Goal: Task Accomplishment & Management: Use online tool/utility

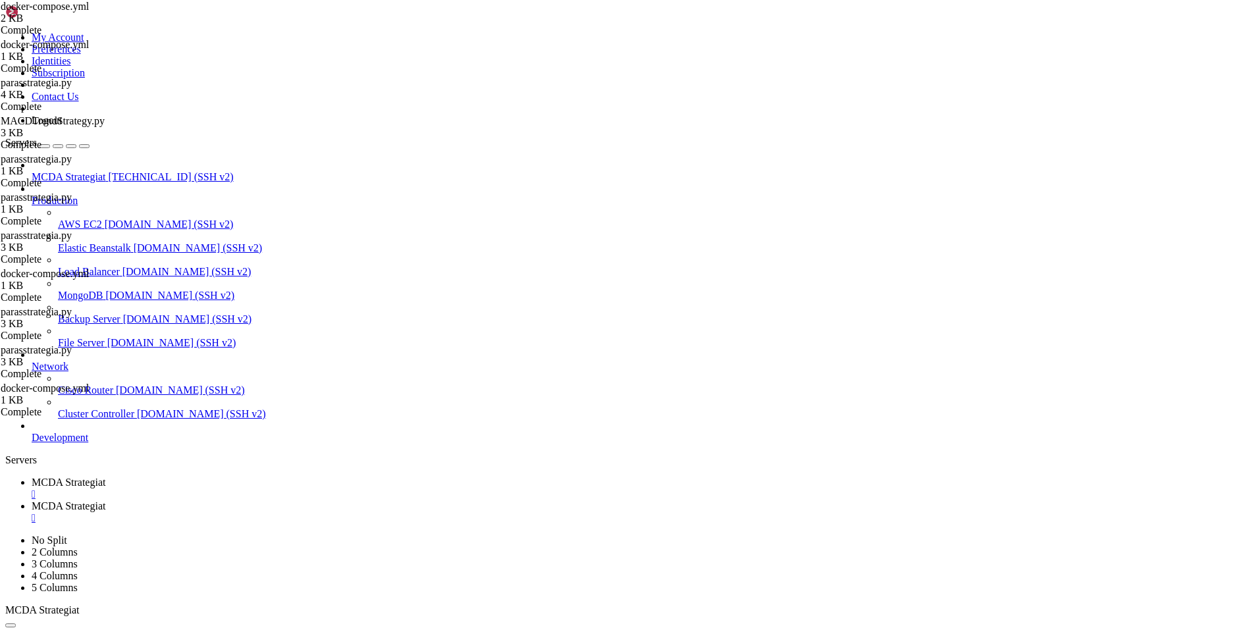
scroll to position [6, 1]
click at [327, 500] on link "MCDA Strategiat " at bounding box center [643, 512] width 1222 height 24
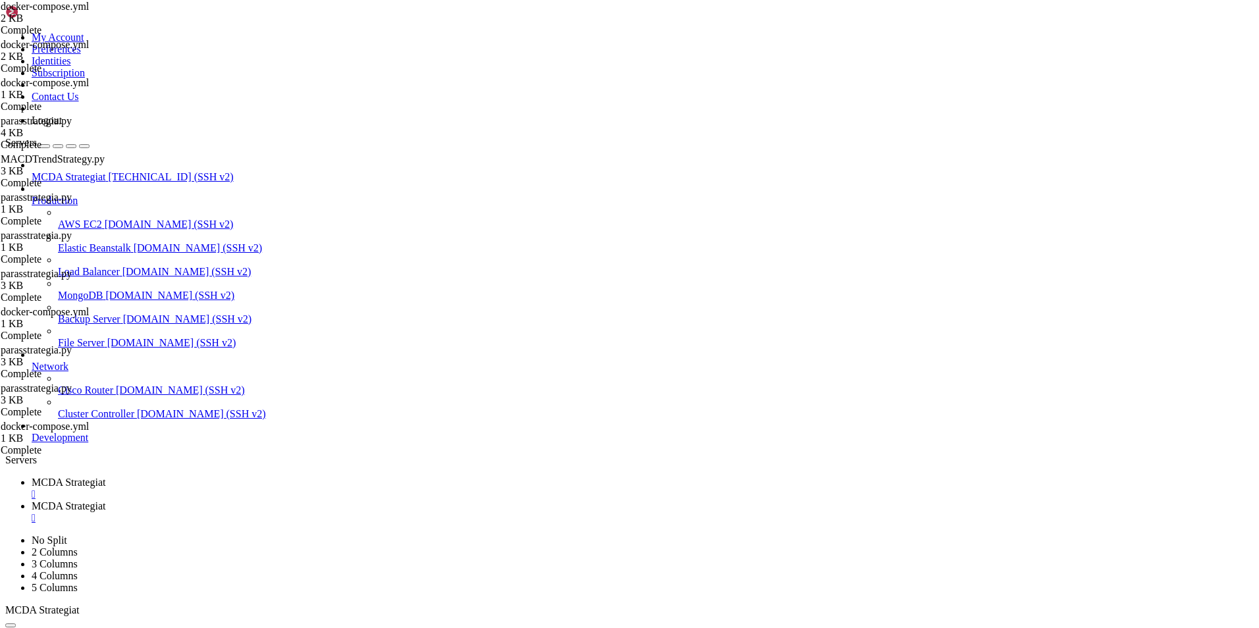
type textarea "--spaces buy roi"
type textarea "-"
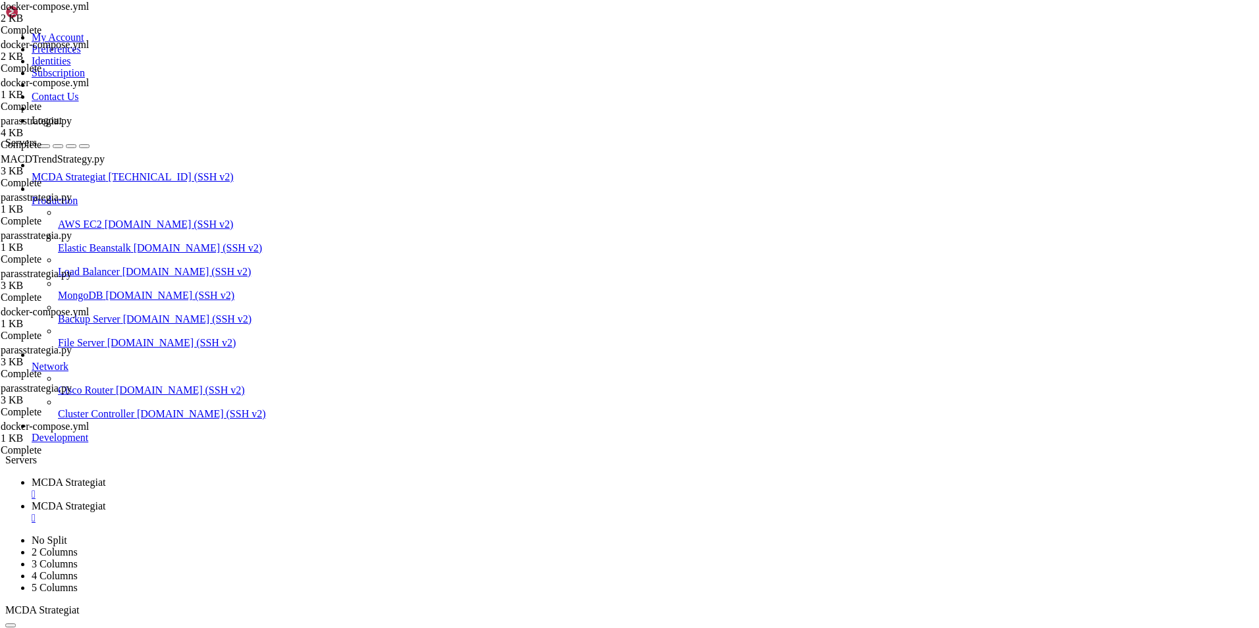
paste textarea "--hyperopt-loss SharpeHyperOptLoss"
type textarea "--hyperopt-loss SharpeHyperOptLoss"
click at [105, 477] on span "MCDA Strategiat" at bounding box center [69, 482] width 74 height 11
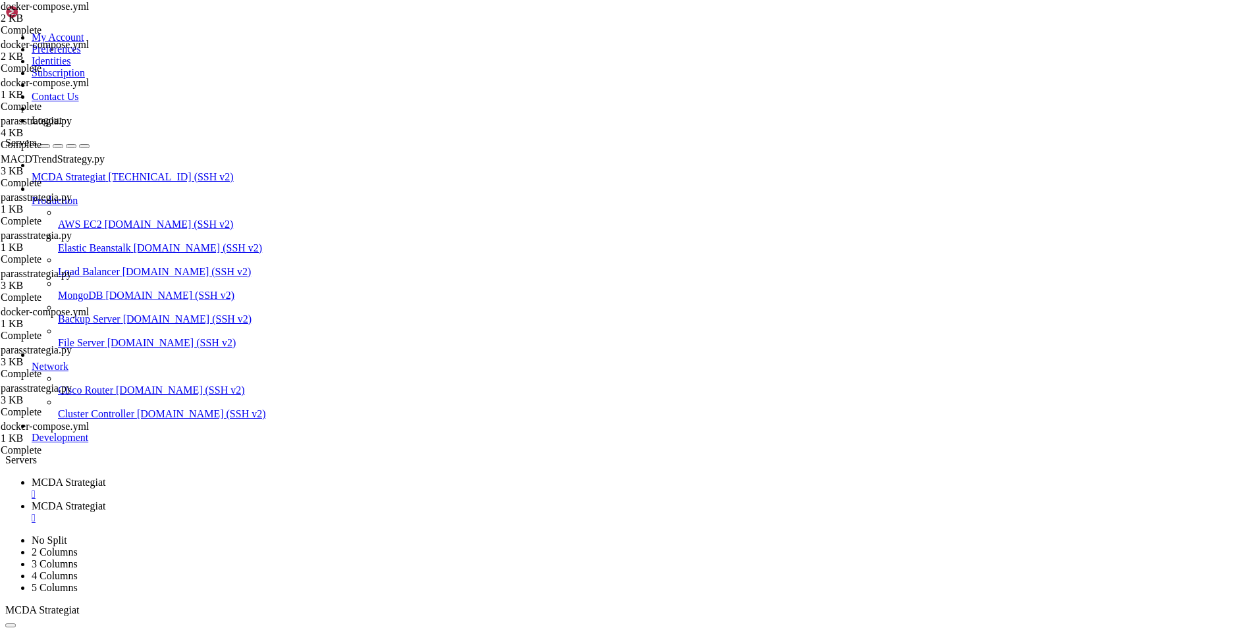
click at [105, 500] on span "MCDA Strategiat" at bounding box center [69, 505] width 74 height 11
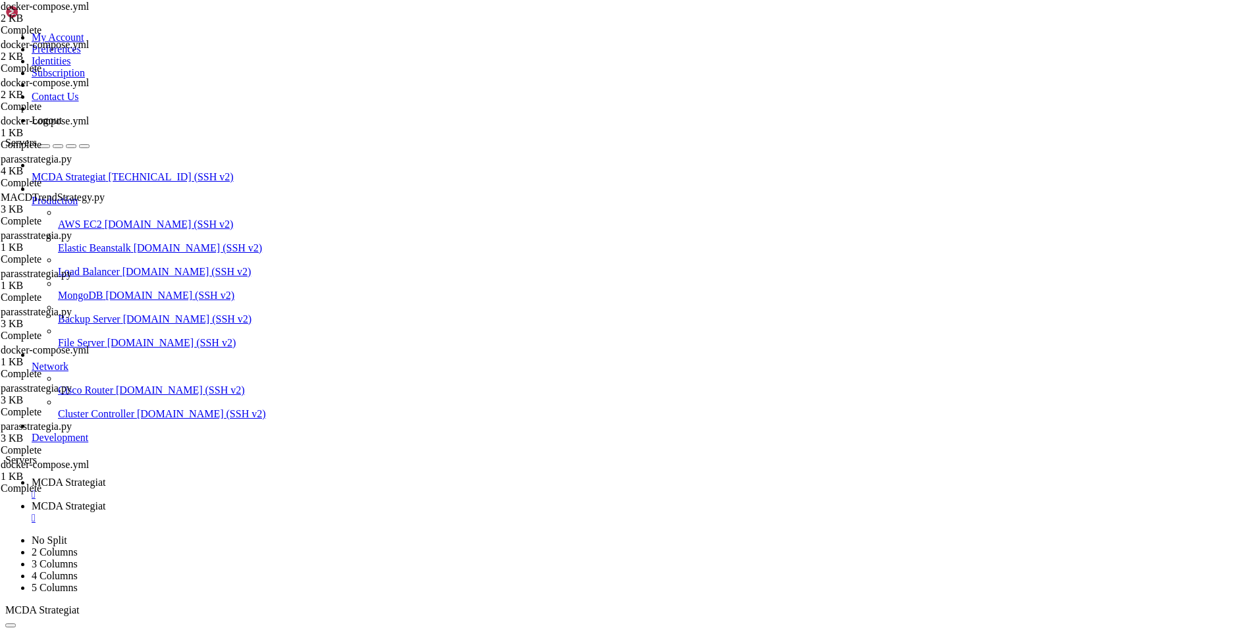
type textarea "--hyperopt-loss SharpeHyperOptLoss"
click at [105, 477] on span "MCDA Strategiat" at bounding box center [69, 482] width 74 height 11
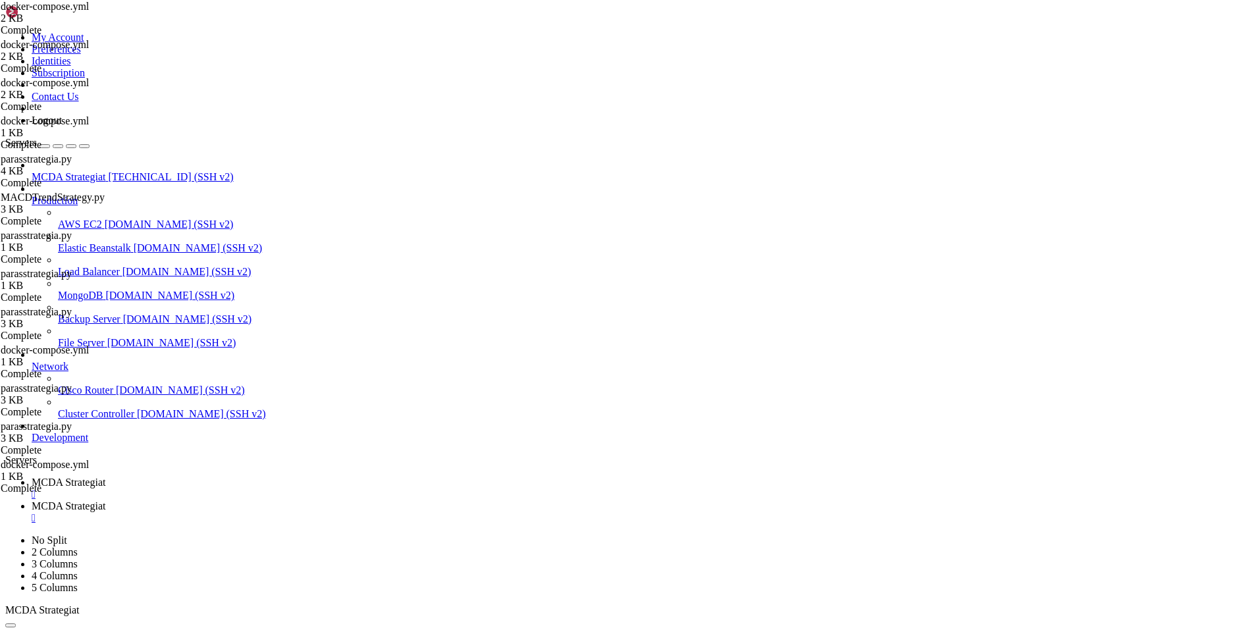
drag, startPoint x: 654, startPoint y: 1232, endPoint x: 739, endPoint y: 1251, distance: 86.9
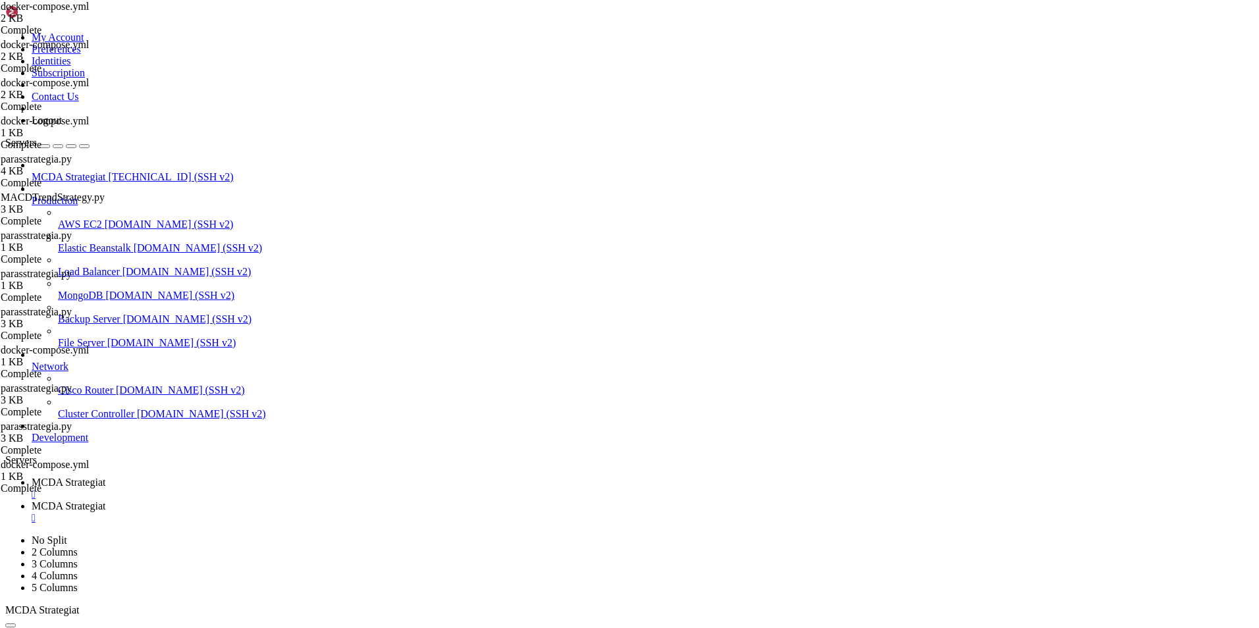
click at [105, 500] on span "MCDA Strategiat" at bounding box center [69, 505] width 74 height 11
type textarea "--hyperopt-loss SharpeHyperOptLoss"
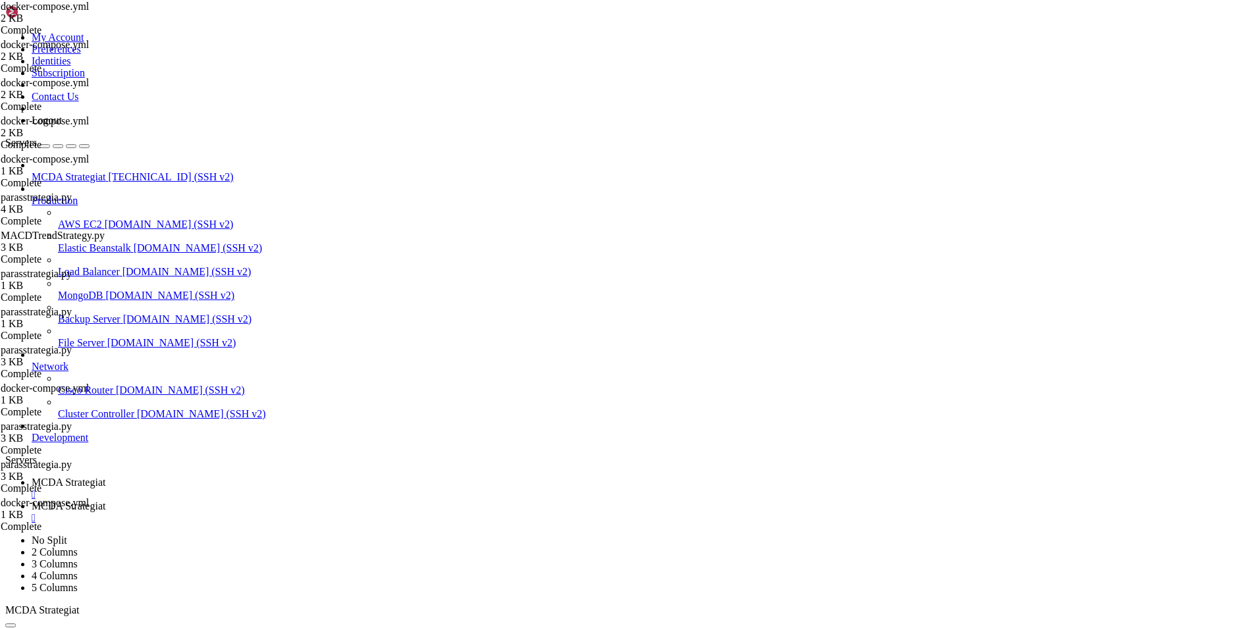
scroll to position [0, 8]
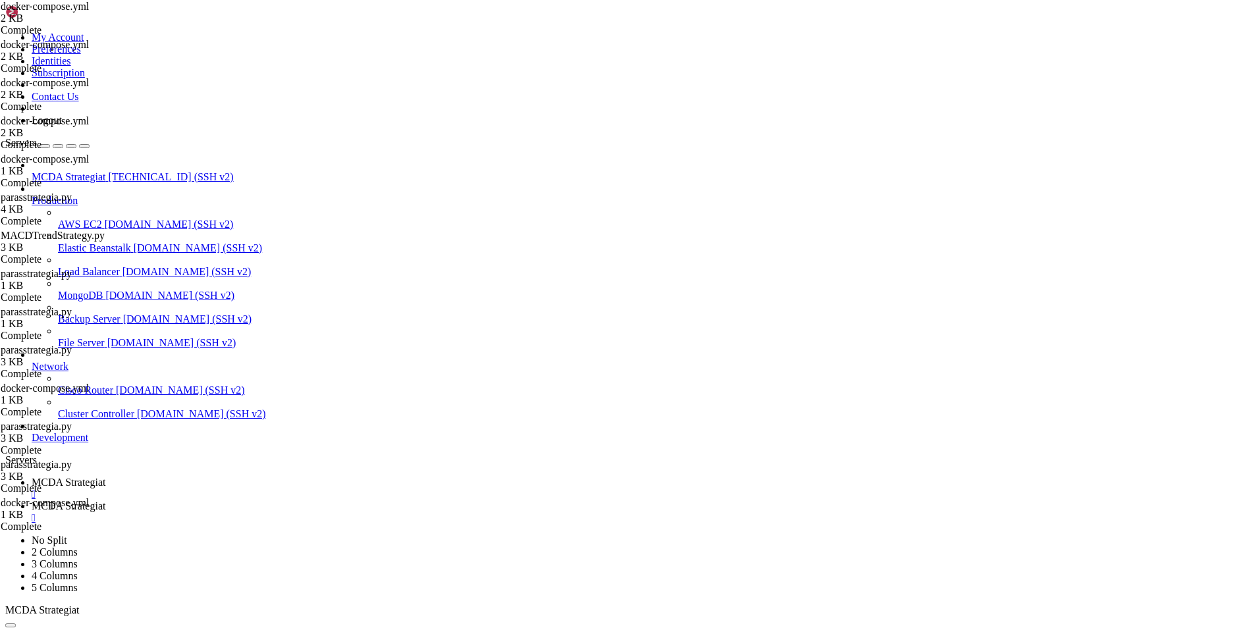
click at [105, 477] on span "MCDA Strategiat" at bounding box center [69, 482] width 74 height 11
drag, startPoint x: 649, startPoint y: 1250, endPoint x: 165, endPoint y: 1233, distance: 484.2
click at [105, 500] on span "MCDA Strategiat" at bounding box center [69, 505] width 74 height 11
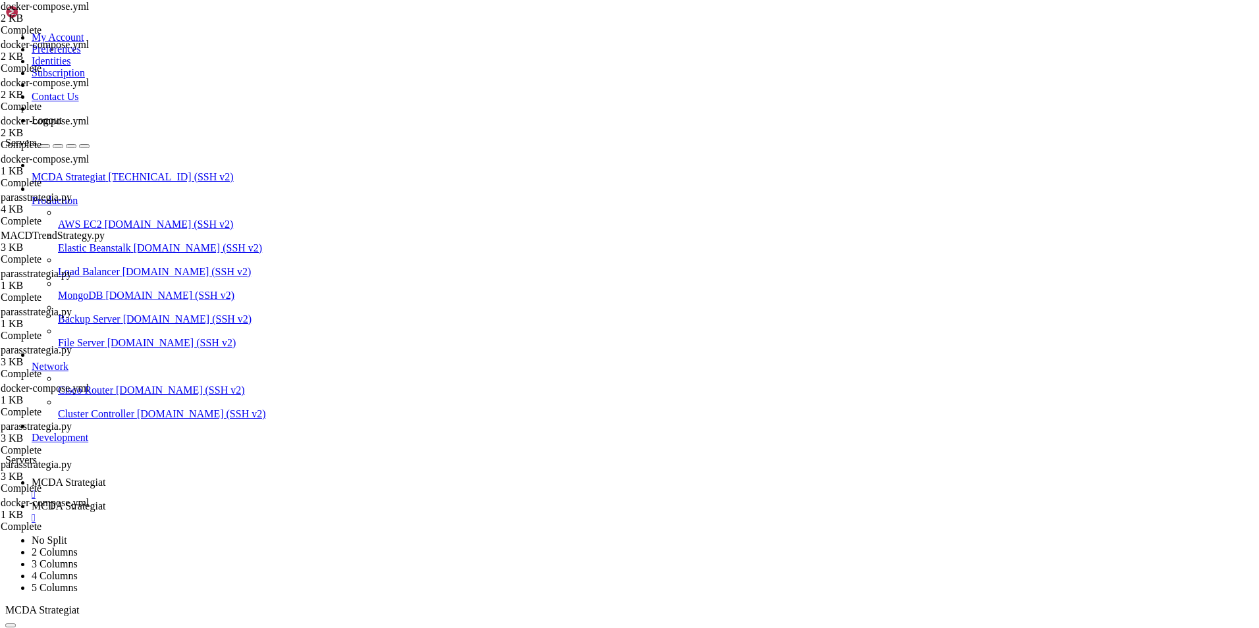
type textarea "--hyperopt-loss SharpeHyperOptLoss"
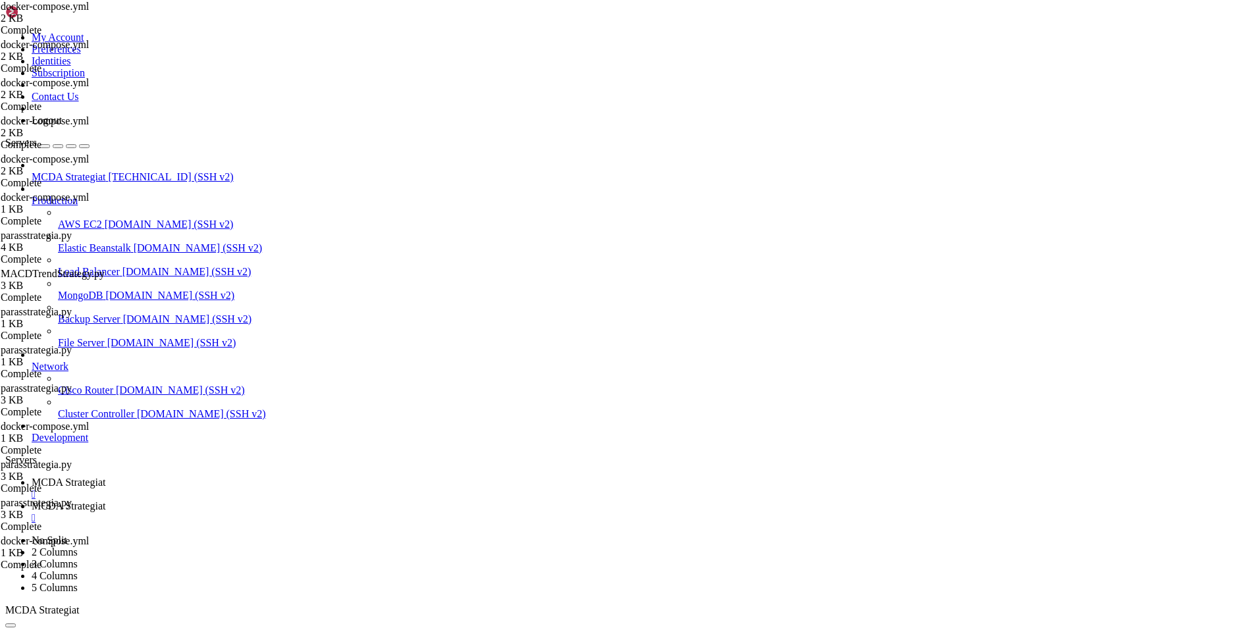
click at [105, 477] on span "MCDA Strategiat" at bounding box center [69, 482] width 74 height 11
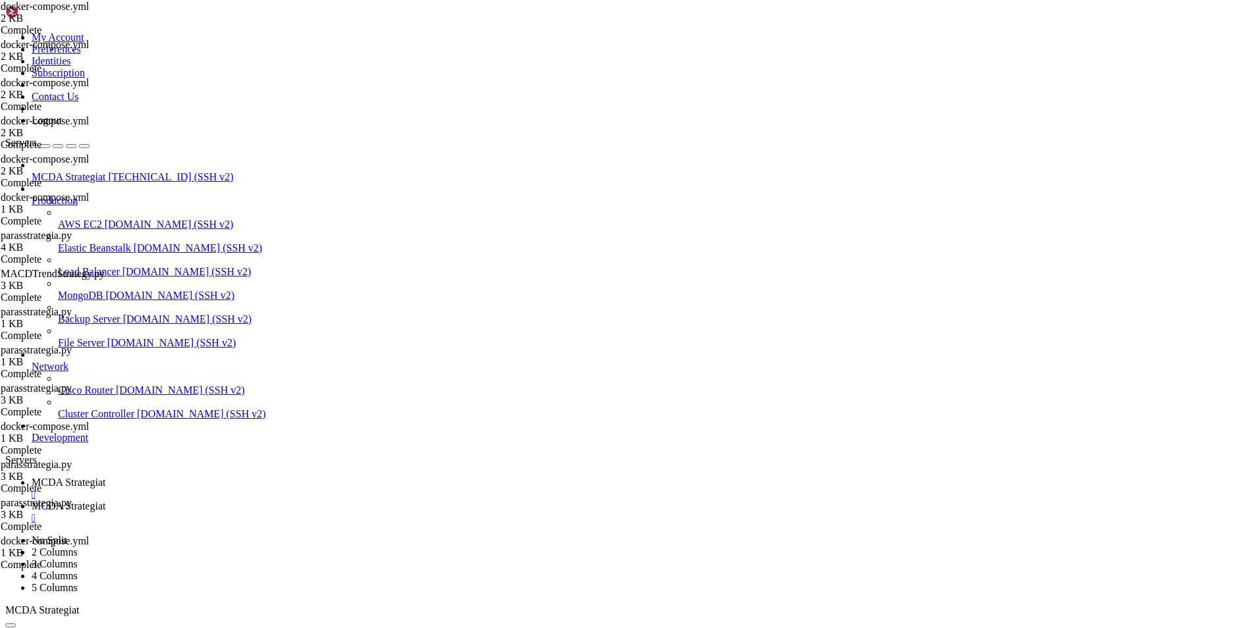
scroll to position [8070, 0]
click at [105, 500] on span "MCDA Strategiat" at bounding box center [69, 505] width 74 height 11
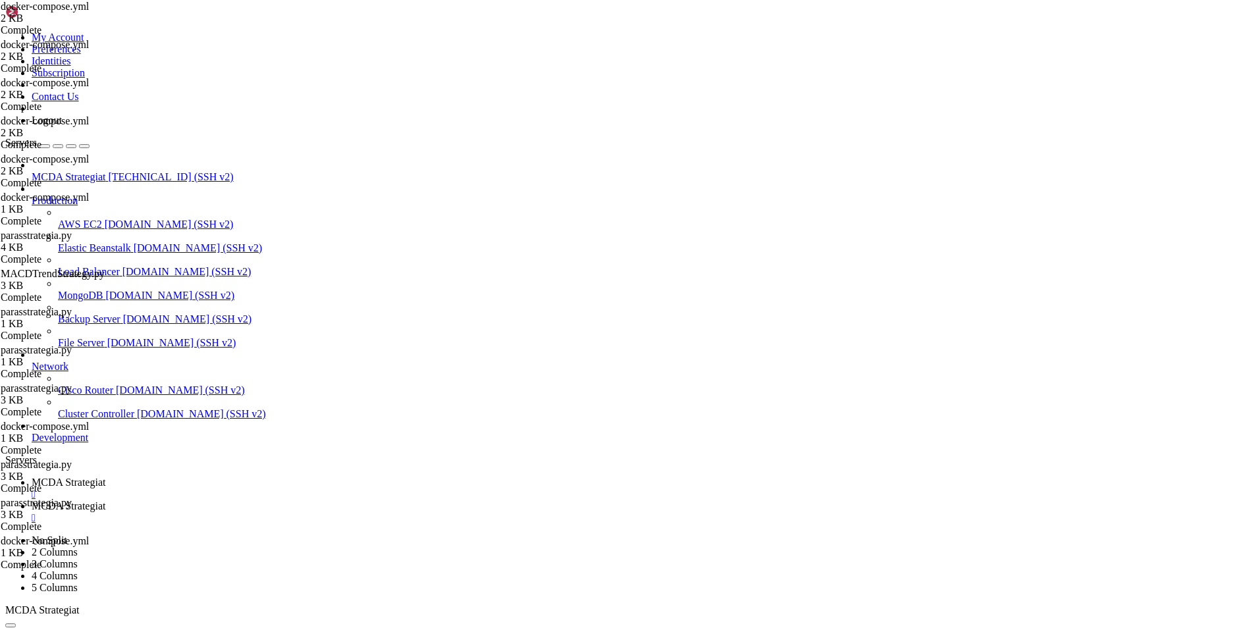
type input "/root/ft_userdata/user_data/strategies"
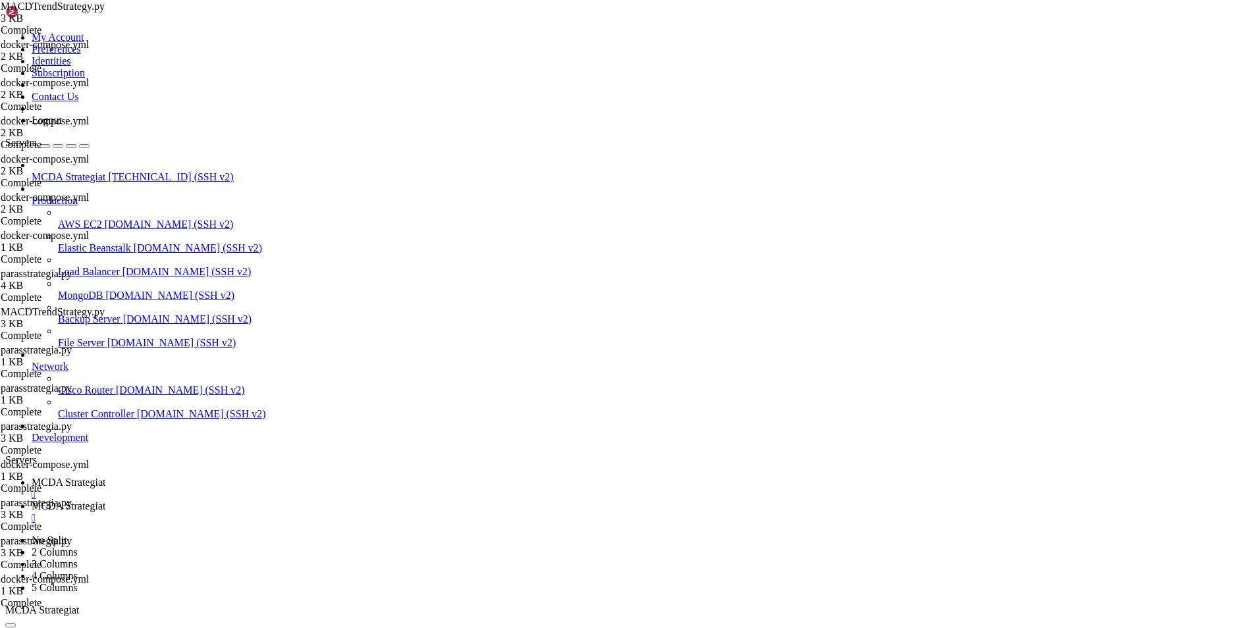
scroll to position [161, 0]
click at [105, 477] on span "MCDA Strategiat" at bounding box center [69, 482] width 74 height 11
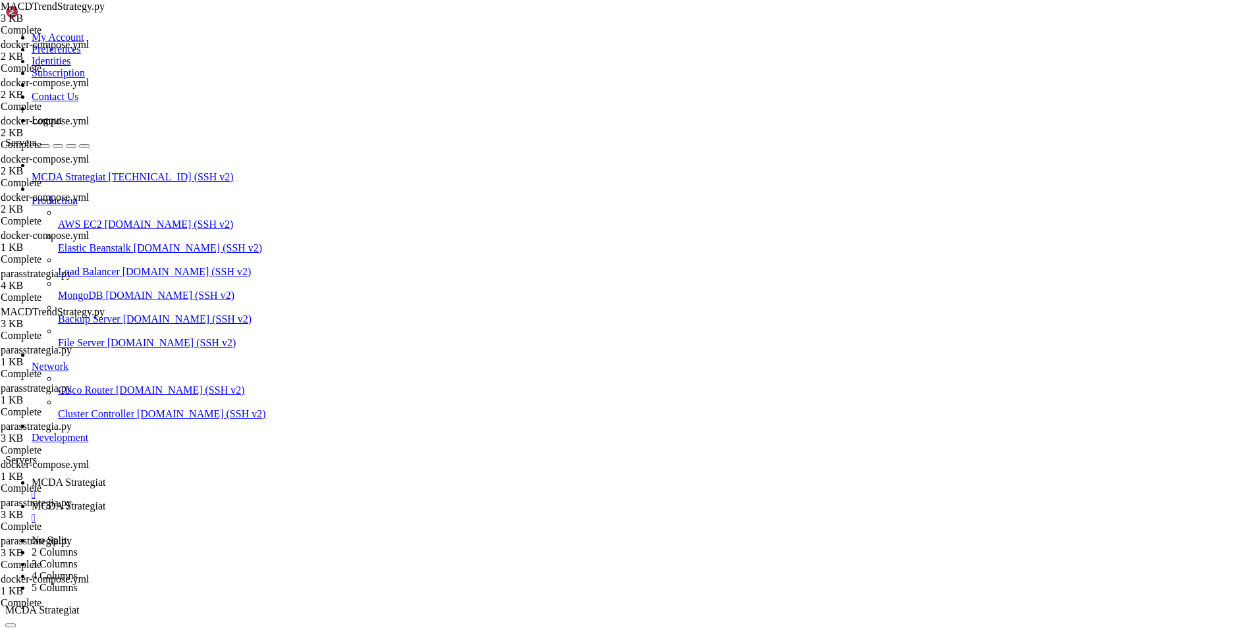
scroll to position [9030, 0]
drag, startPoint x: 233, startPoint y: 1054, endPoint x: 974, endPoint y: 1056, distance: 740.7
copy x-row "docker compose run --rm freqtrade hyperopt --strategy parasstrategia -e 200 --s…"
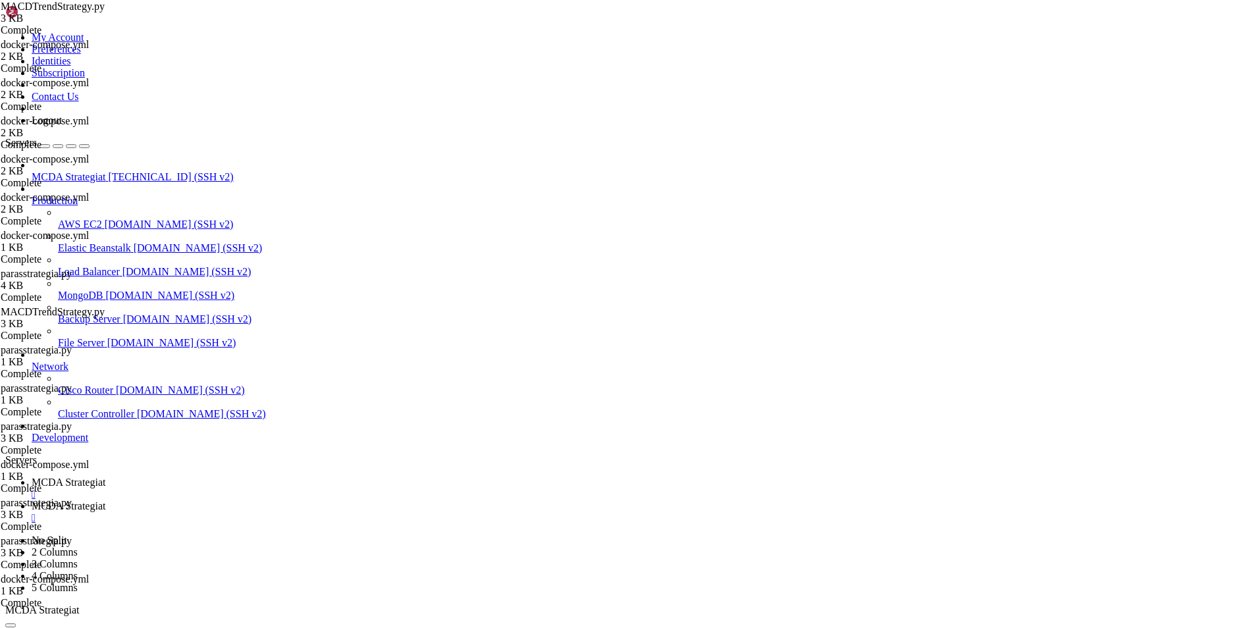
scroll to position [9243, 0]
click at [105, 500] on span "MCDA Strategiat" at bounding box center [69, 505] width 74 height 11
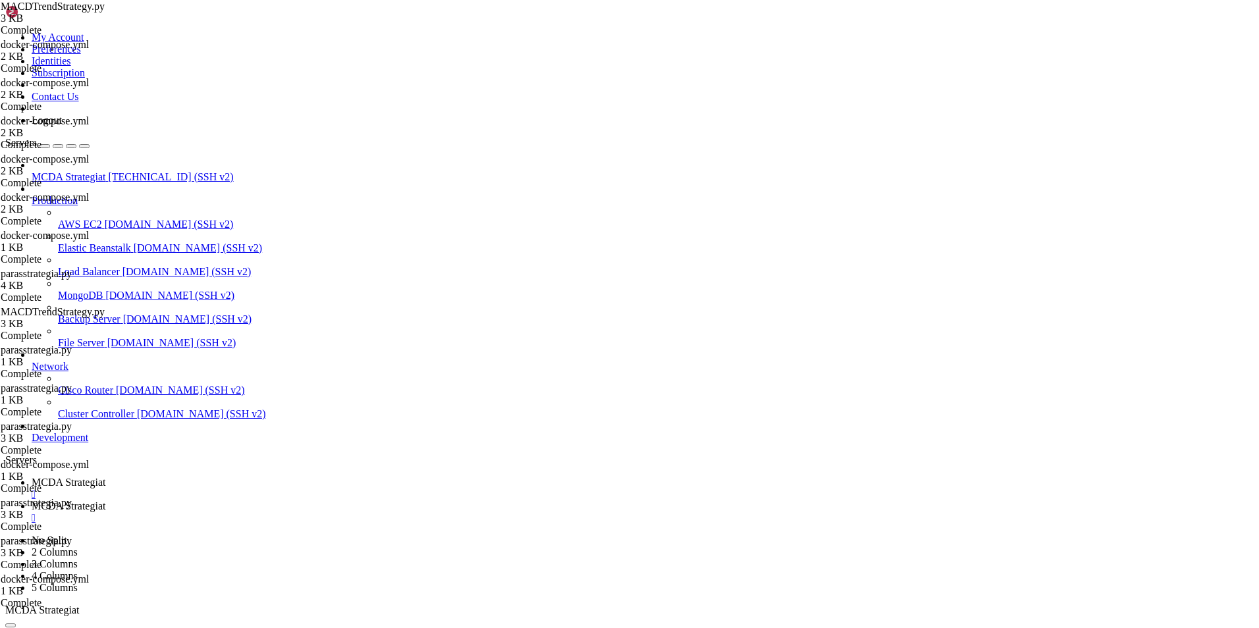
type input "/root/ft_userdata/user_data"
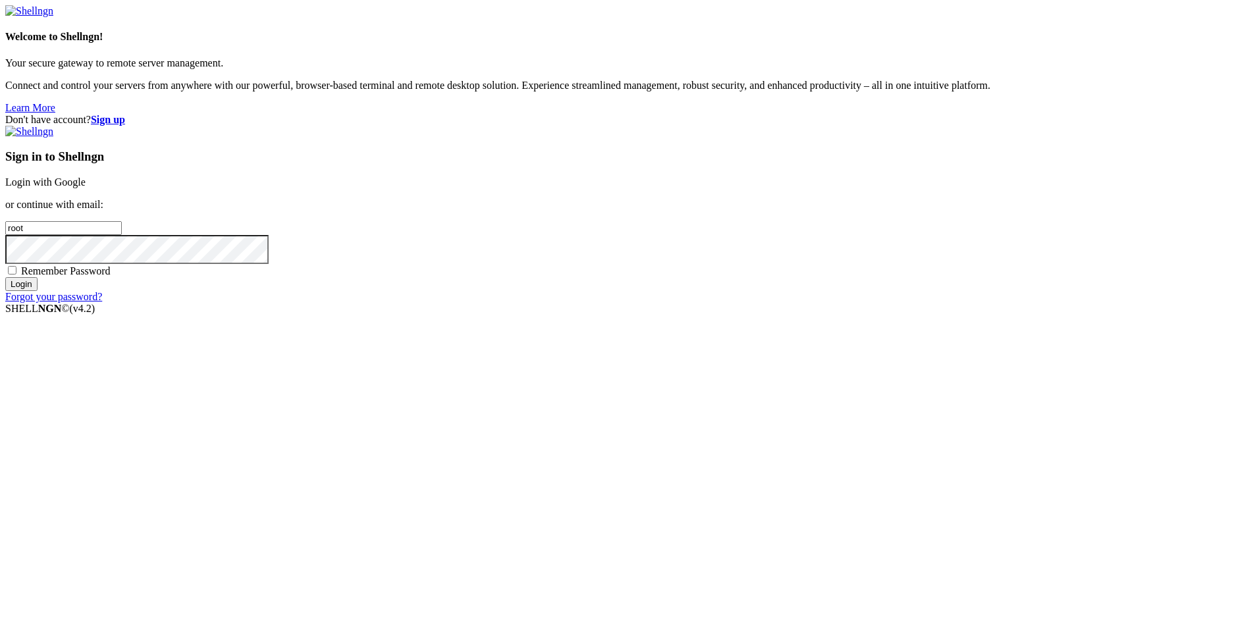
click at [86, 188] on link "Login with Google" at bounding box center [45, 181] width 80 height 11
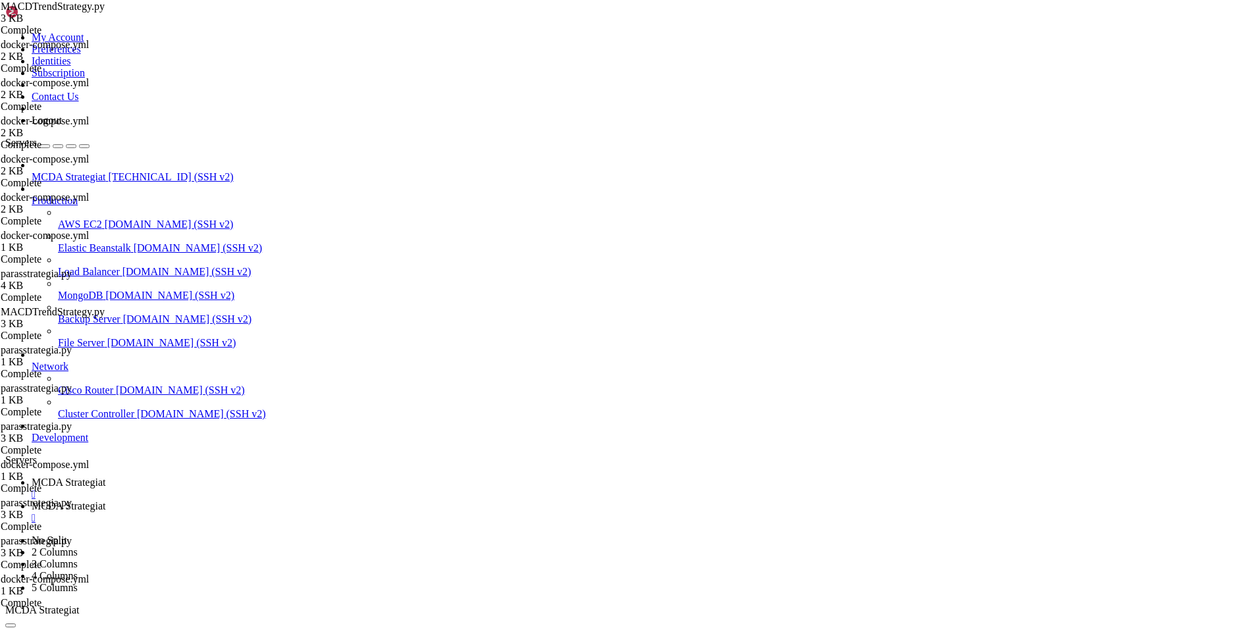
scroll to position [10772, 0]
click at [105, 500] on span "MCDA Strategiat" at bounding box center [69, 505] width 74 height 11
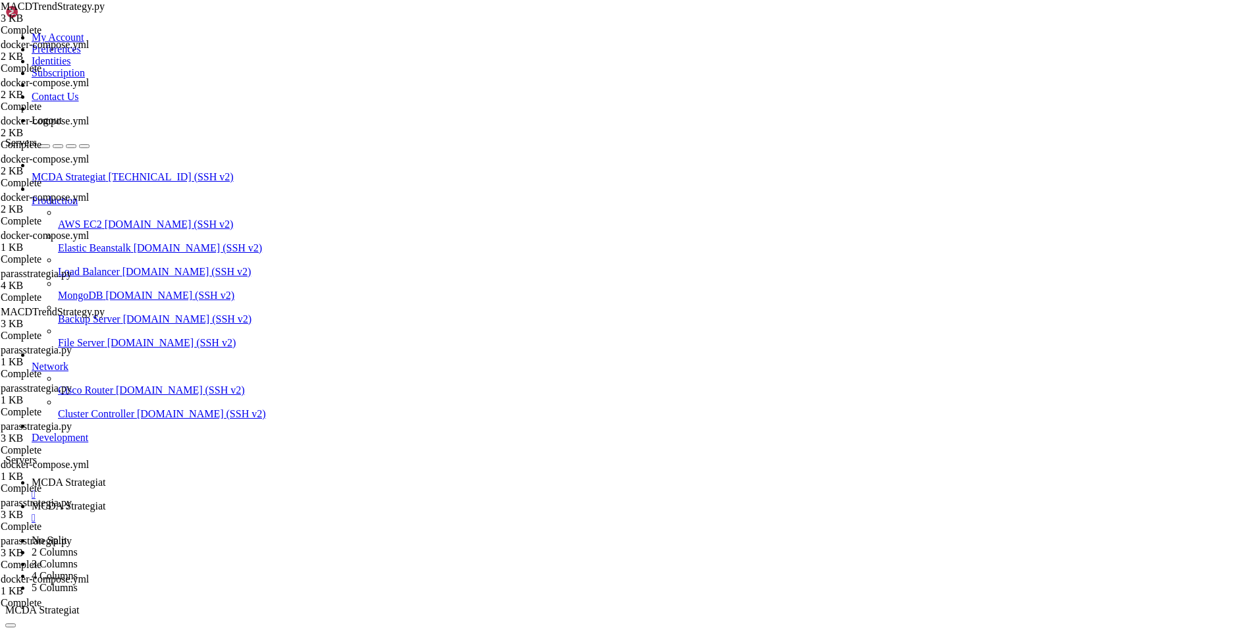
type input "/root/ft_userdata"
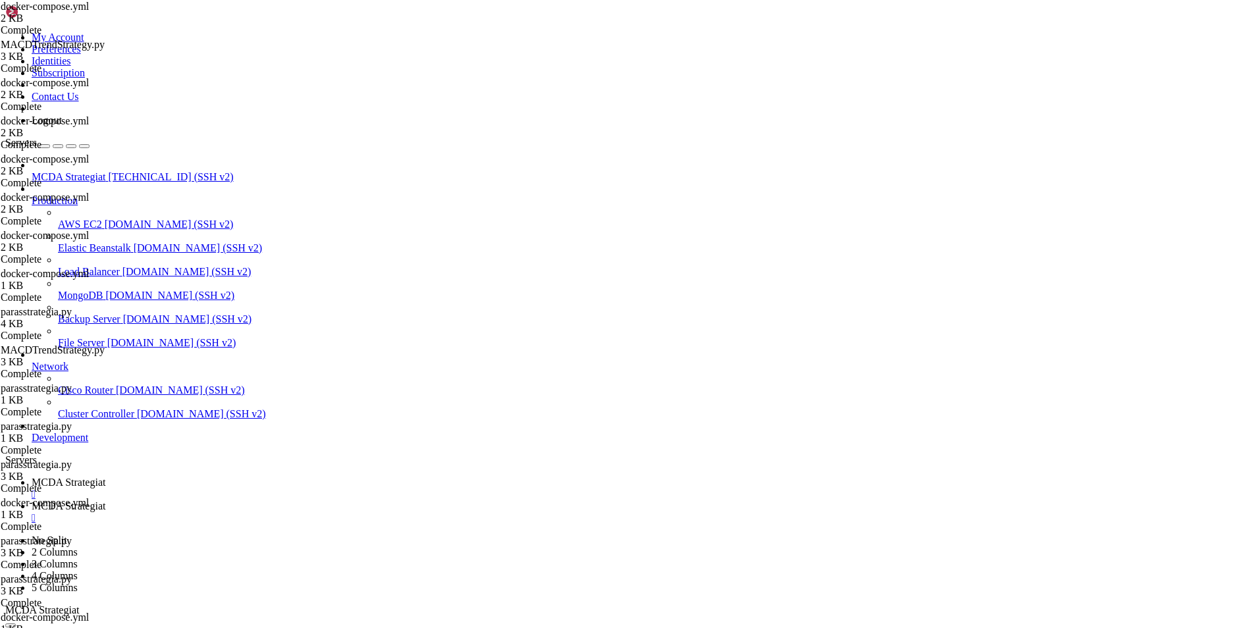
drag, startPoint x: 379, startPoint y: 505, endPoint x: 209, endPoint y: 436, distance: 182.5
drag, startPoint x: 365, startPoint y: 500, endPoint x: 206, endPoint y: 390, distance: 194.0
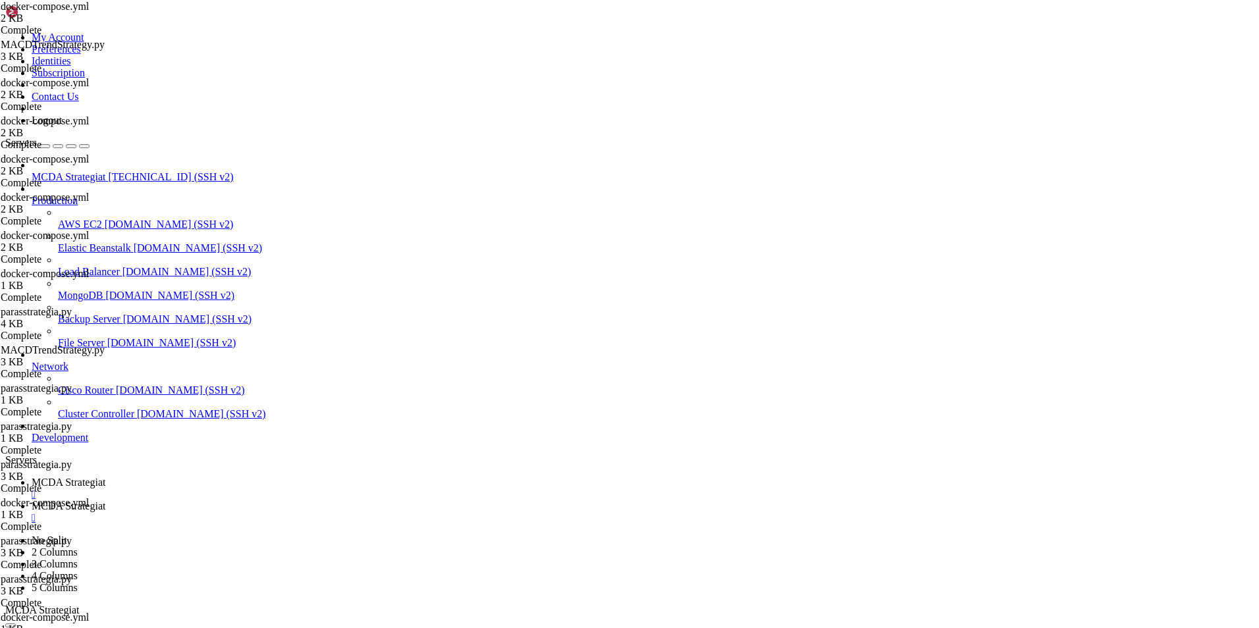
type textarea "freqtrade-hyperopt: image: freqtradeorg/freqtrade:stable"
click at [105, 477] on span "MCDA Strategiat" at bounding box center [69, 482] width 74 height 11
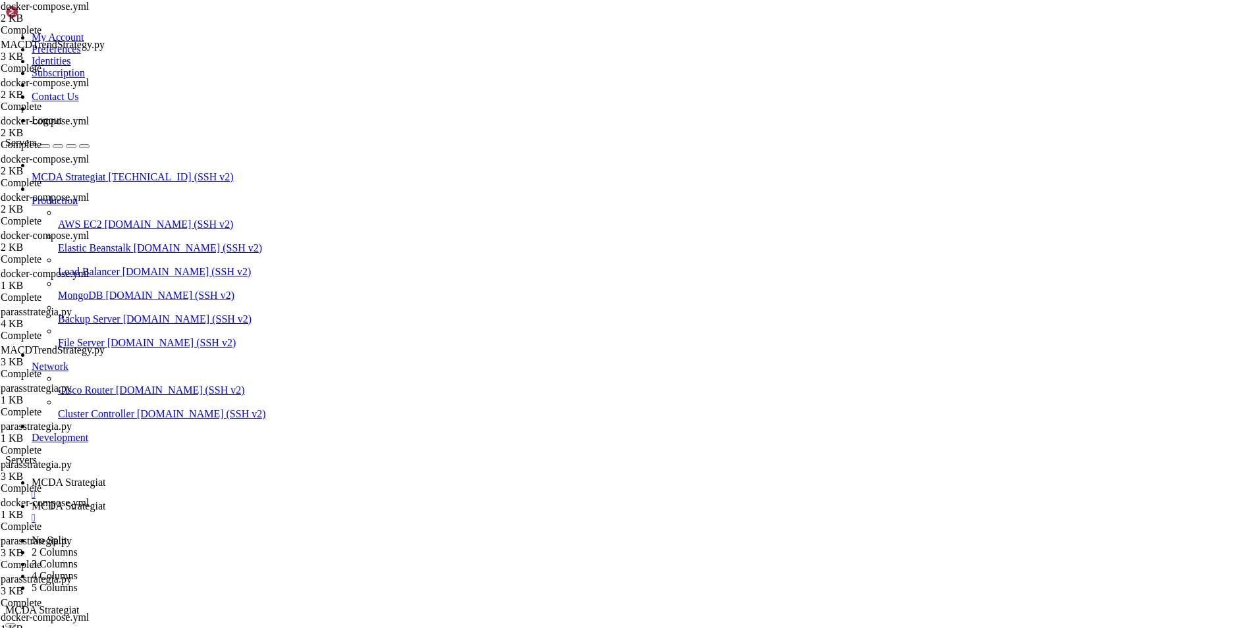
scroll to position [11140, 0]
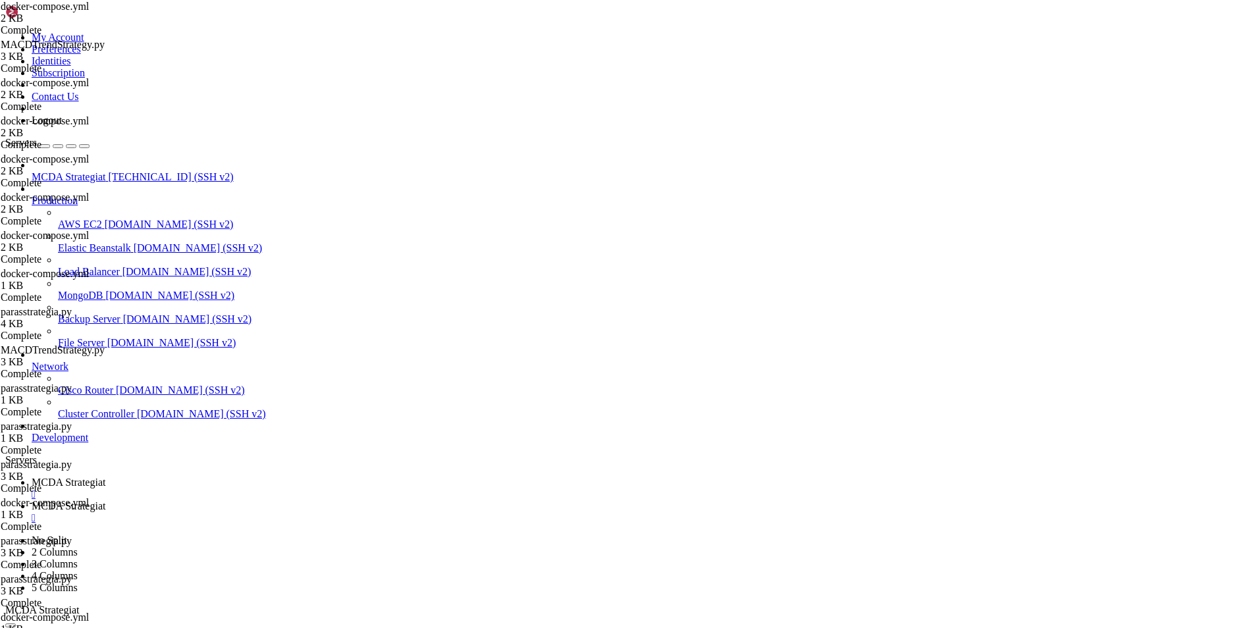
drag, startPoint x: 268, startPoint y: 1267, endPoint x: 11, endPoint y: 956, distance: 403.1
copy div "Best result: 121/200: 432 trades. 269/159/4 Wins/Draws/Losses. Avg profit 0.69%…"
click at [105, 500] on span "MCDA Strategiat" at bounding box center [69, 505] width 74 height 11
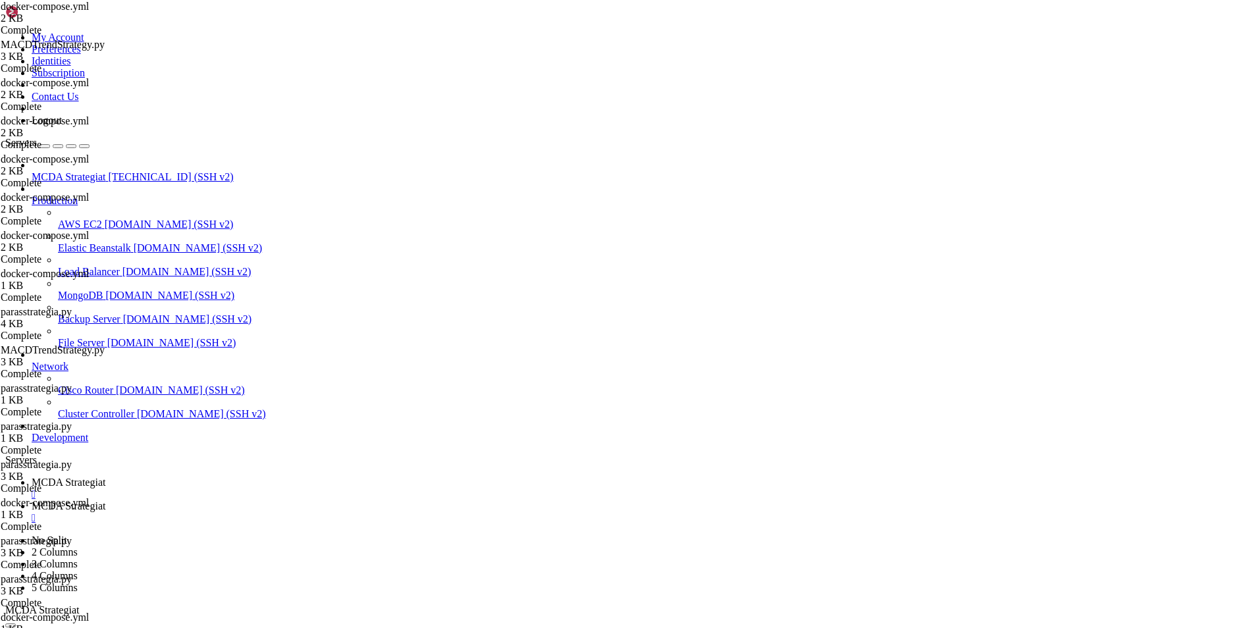
type input "/root/ft_userdata/user_data/strategies"
click at [105, 477] on span "MCDA Strategiat" at bounding box center [69, 482] width 74 height 11
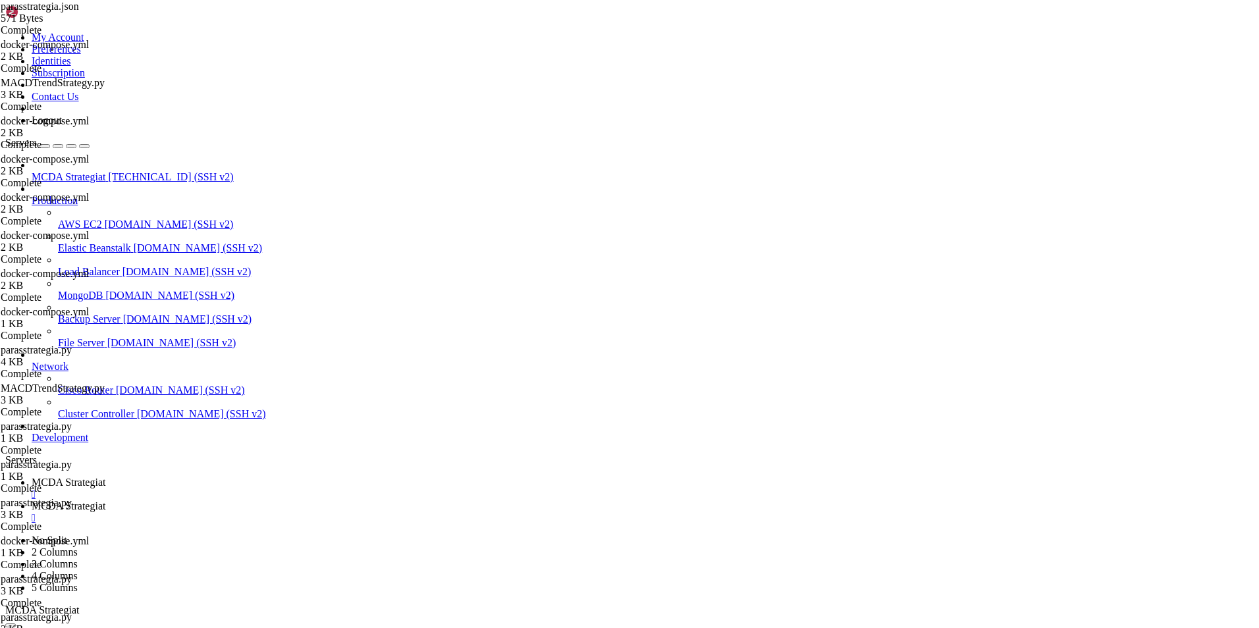
click at [105, 500] on span "MCDA Strategiat" at bounding box center [69, 505] width 74 height 11
type textarea ""export_time": "2025-10-03 10:44:22.134264+00:00""
drag, startPoint x: 348, startPoint y: 45, endPoint x: 429, endPoint y: 43, distance: 81.0
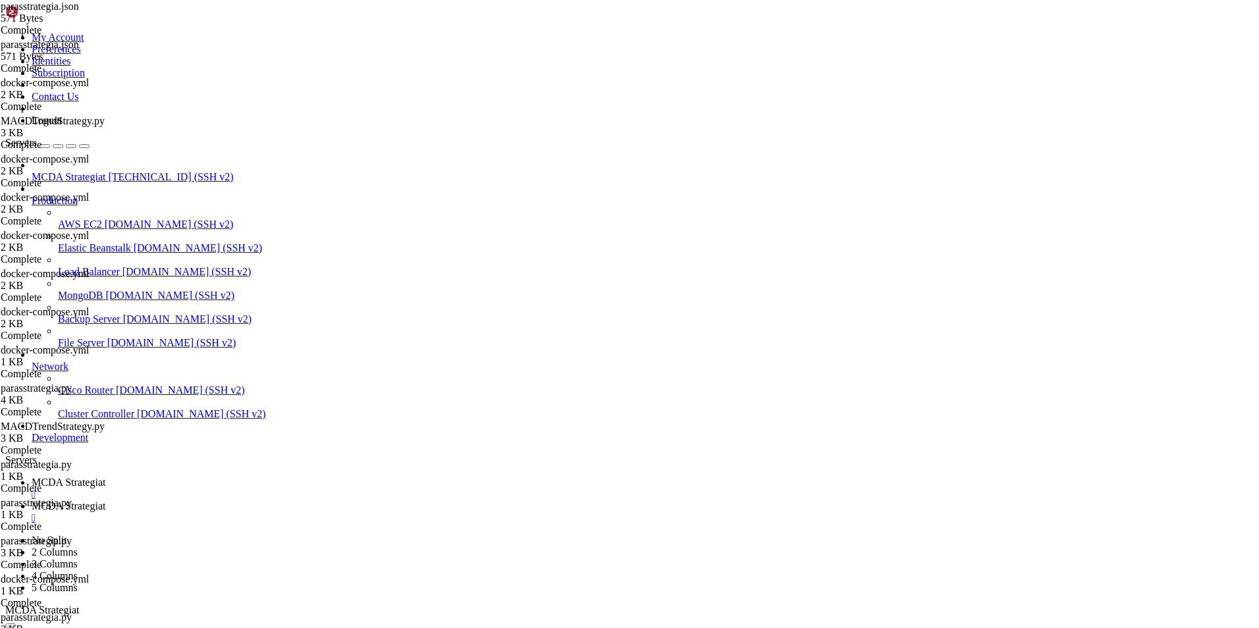
type textarea "return None"
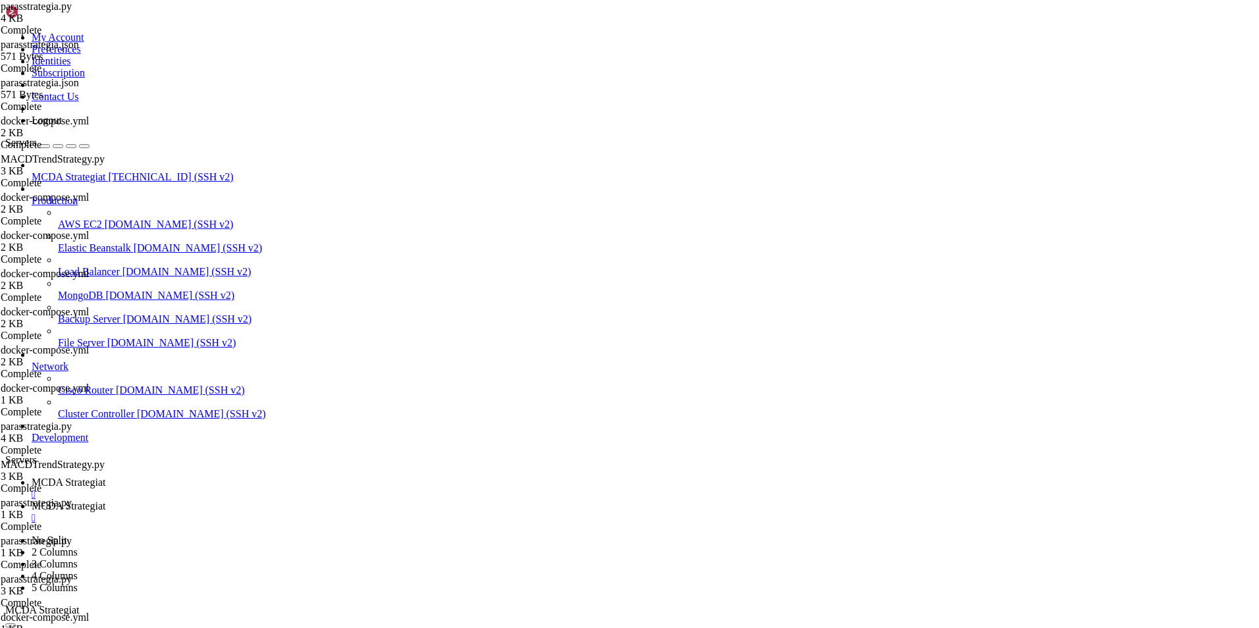
click at [105, 477] on span "MCDA Strategiat" at bounding box center [69, 482] width 74 height 11
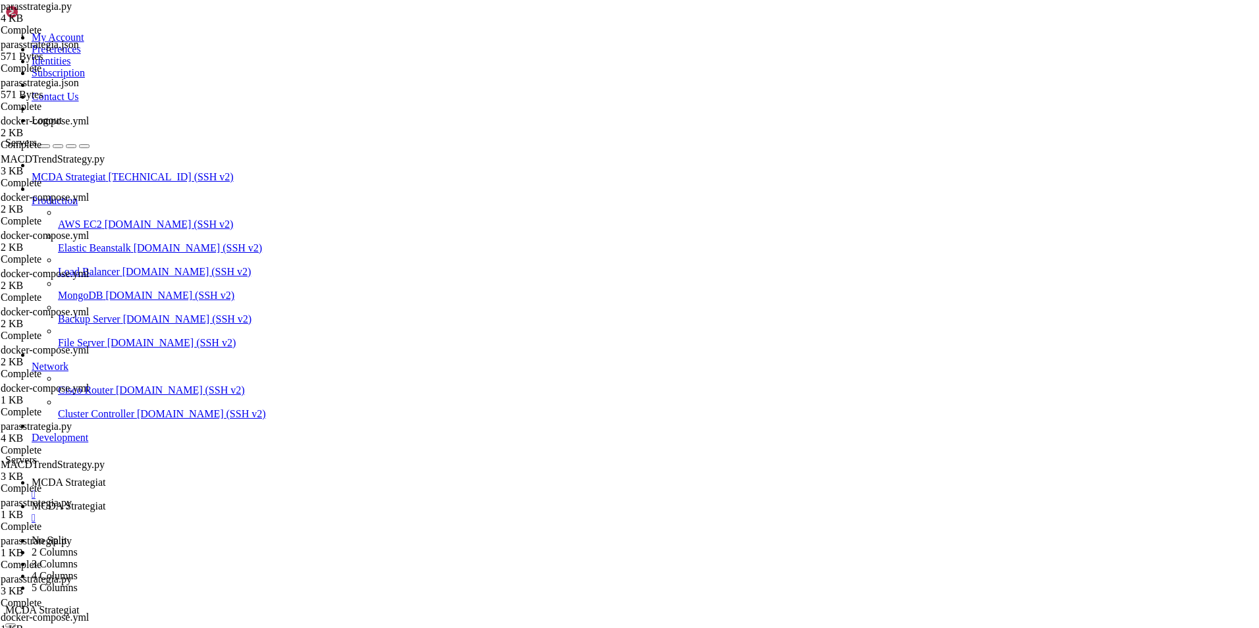
click at [333, 500] on link "MCDA Strategiat " at bounding box center [643, 512] width 1222 height 24
drag, startPoint x: 287, startPoint y: 126, endPoint x: 241, endPoint y: 122, distance: 46.2
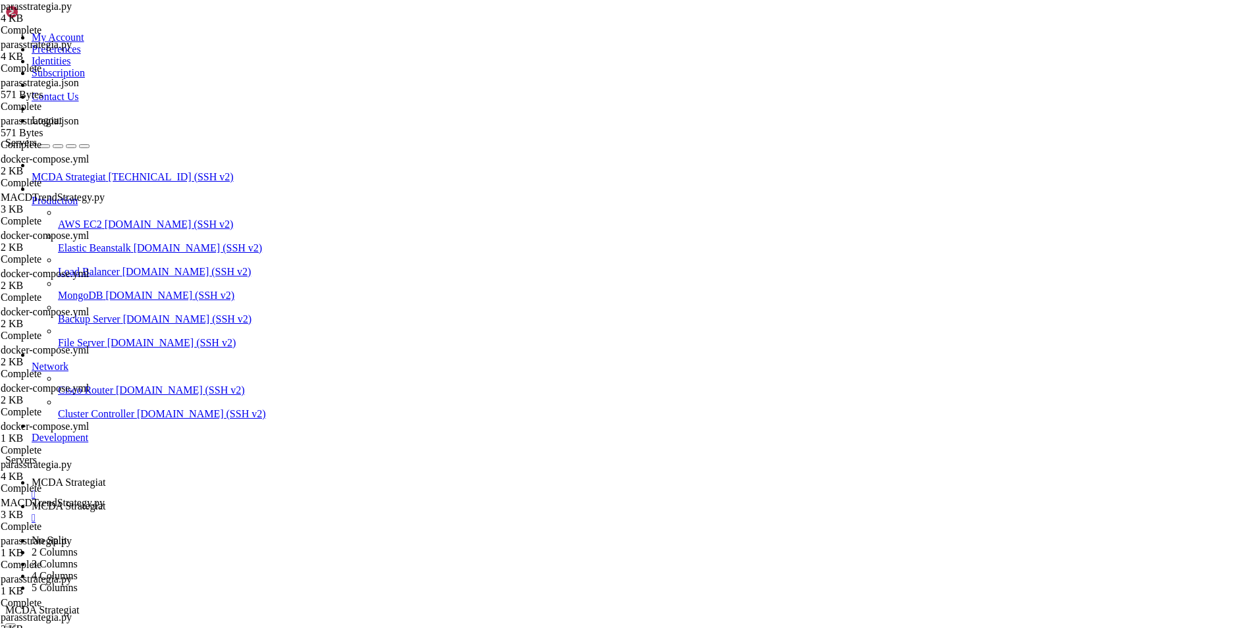
type textarea "class parasstrategia(IStrategy):"
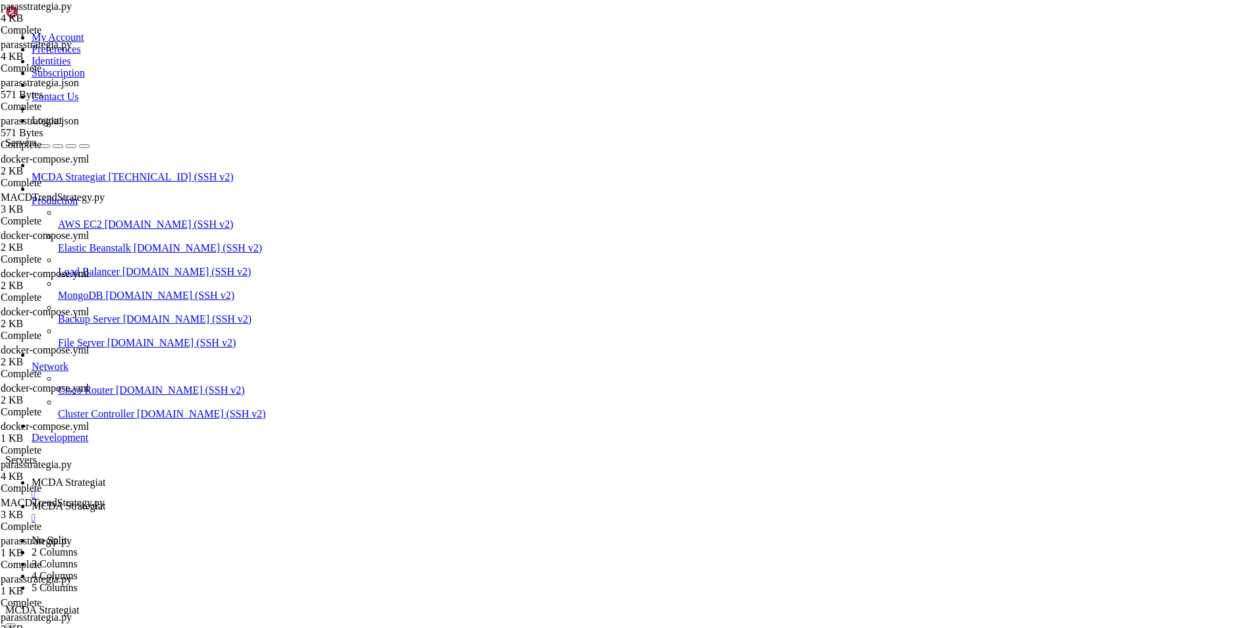
scroll to position [0, 0]
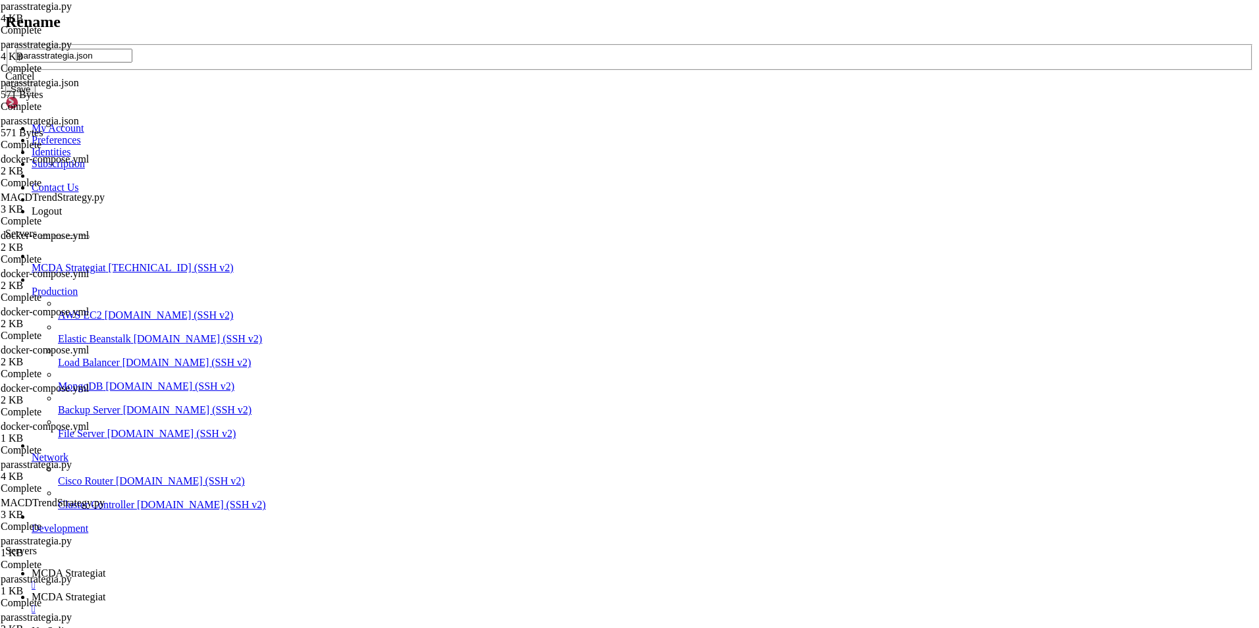
click at [132, 63] on input "parasstrategia.json" at bounding box center [74, 56] width 117 height 14
drag, startPoint x: 579, startPoint y: 310, endPoint x: 520, endPoint y: 310, distance: 59.3
click at [132, 63] on input "parasstrategia.json" at bounding box center [74, 56] width 117 height 14
click at [690, 82] on div "Cancel" at bounding box center [629, 76] width 1248 height 12
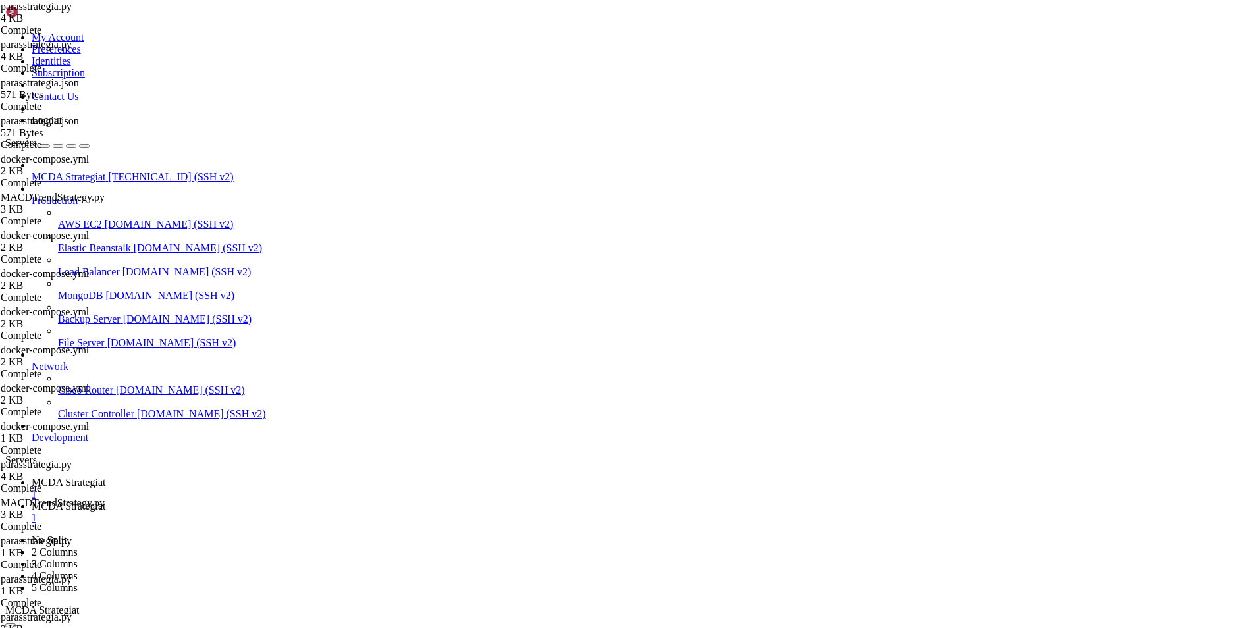
click at [105, 477] on span "MCDA Strategiat" at bounding box center [69, 482] width 74 height 11
click at [105, 500] on span "MCDA Strategiat" at bounding box center [69, 505] width 74 height 11
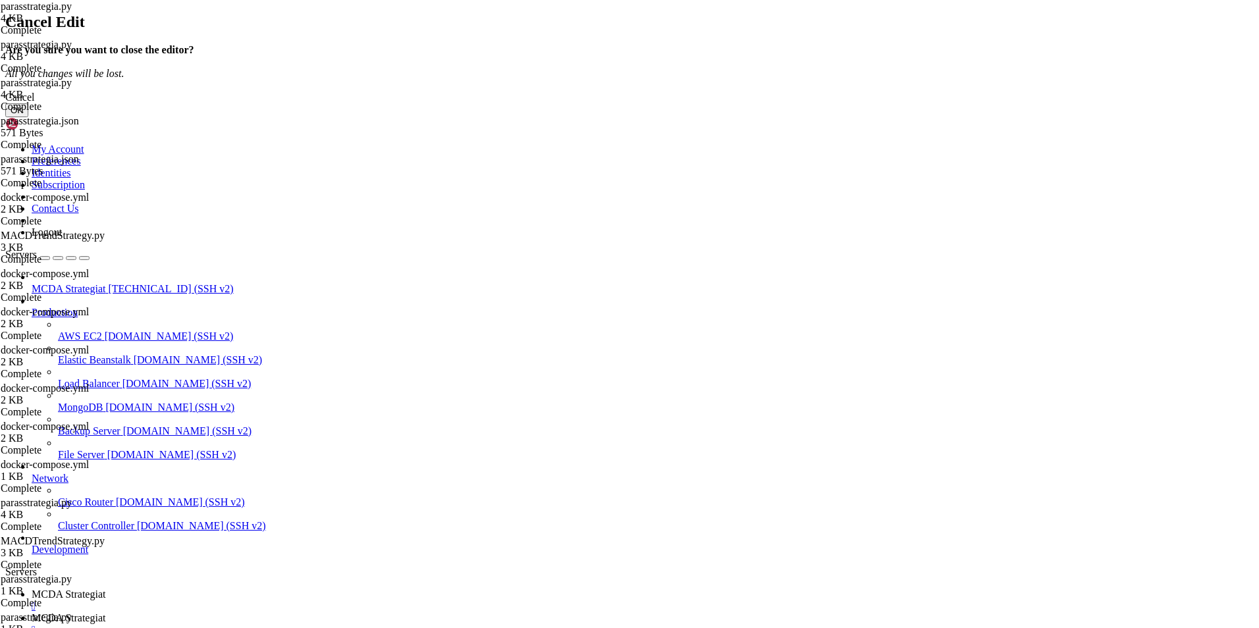
click at [28, 117] on button "OK" at bounding box center [16, 110] width 23 height 14
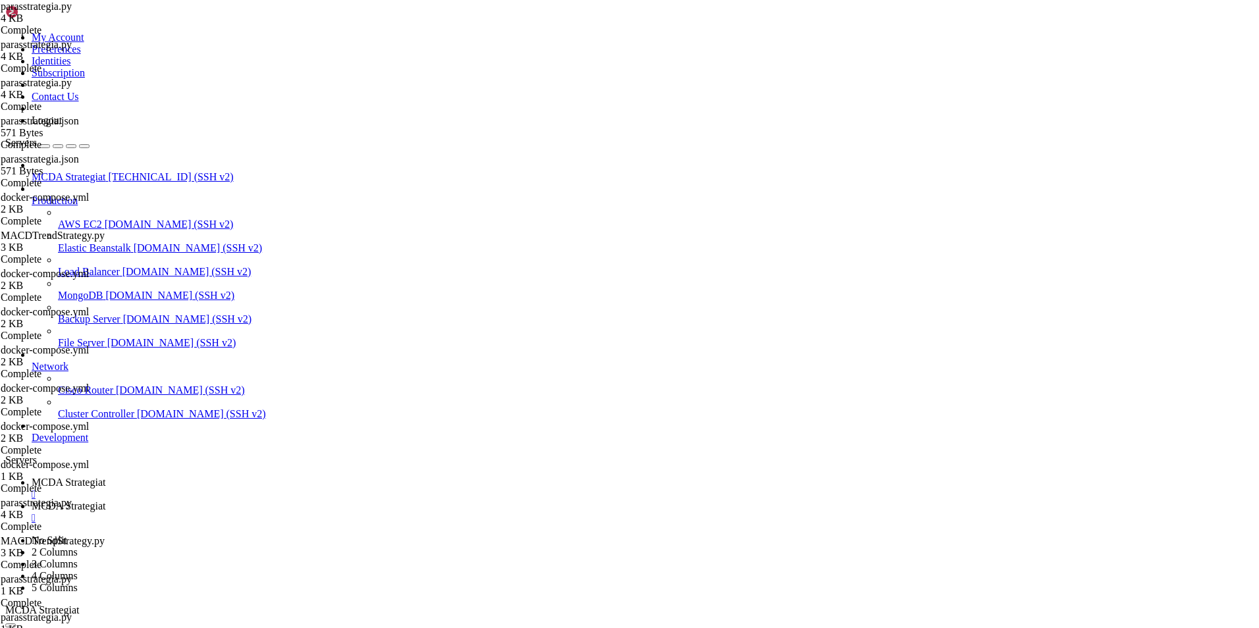
click at [105, 477] on span "MCDA Strategiat" at bounding box center [69, 482] width 74 height 11
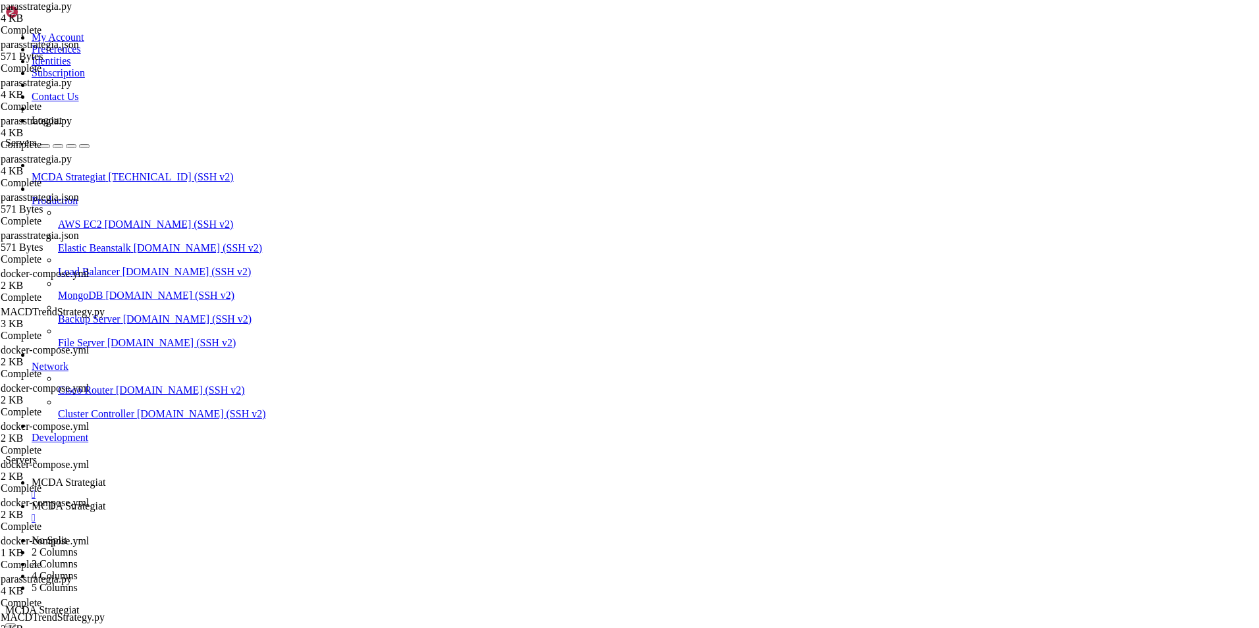
click at [105, 500] on span "MCDA Strategiat" at bounding box center [69, 505] width 74 height 11
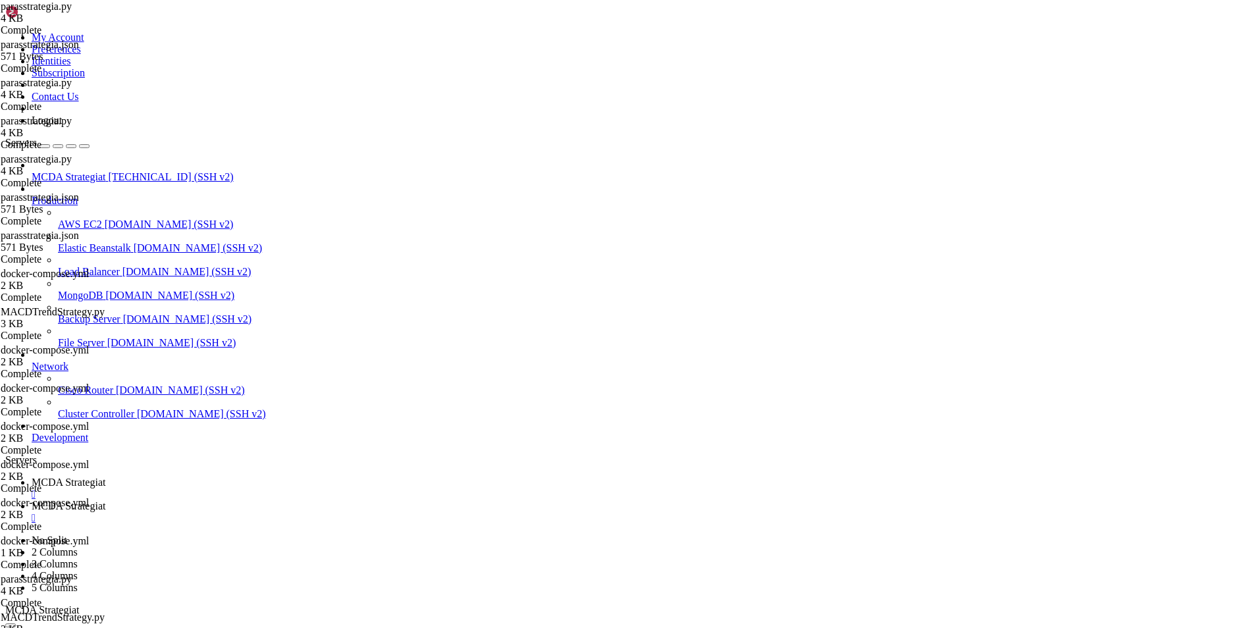
type input "/root/ft_userdata"
drag, startPoint x: 203, startPoint y: 329, endPoint x: 438, endPoint y: 375, distance: 238.9
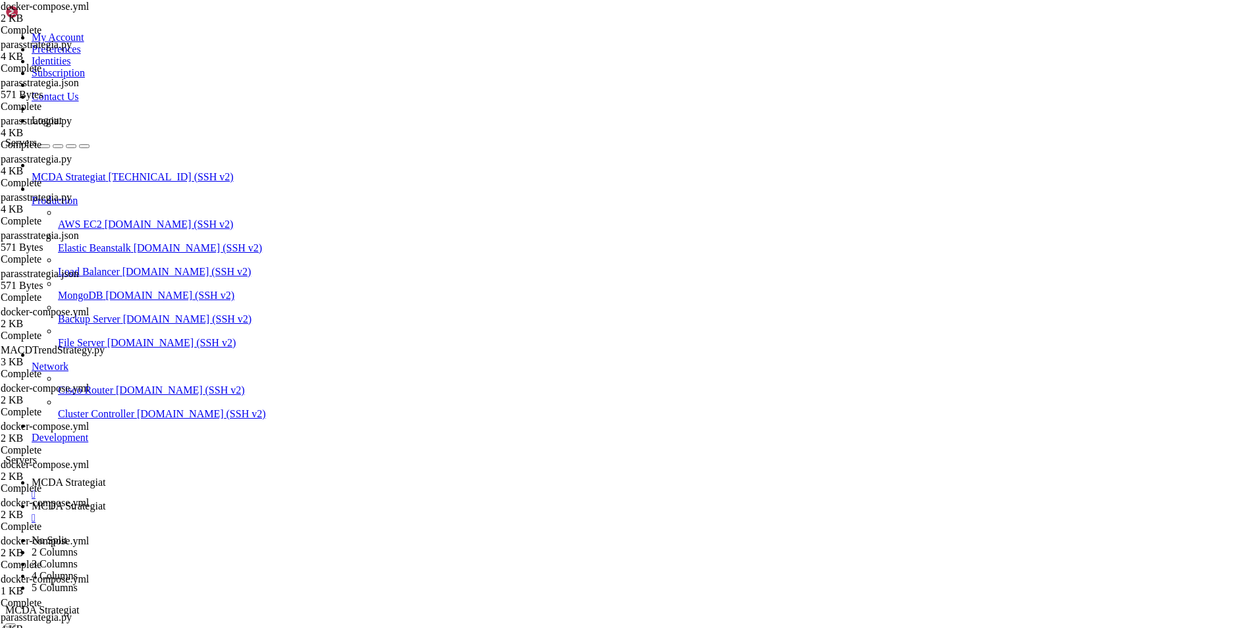
drag, startPoint x: 362, startPoint y: 373, endPoint x: 199, endPoint y: 332, distance: 168.3
type textarea "freqtrade-backtest:"
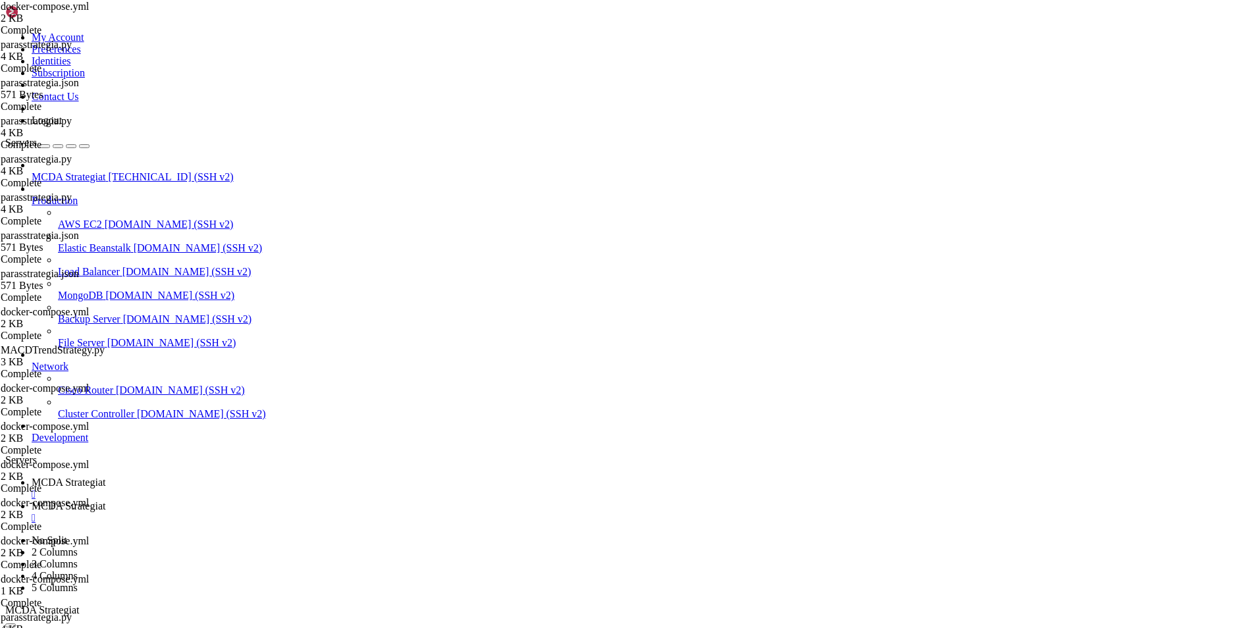
click at [105, 477] on span "MCDA Strategiat" at bounding box center [69, 482] width 74 height 11
click at [105, 500] on span "MCDA Strategiat" at bounding box center [69, 505] width 74 height 11
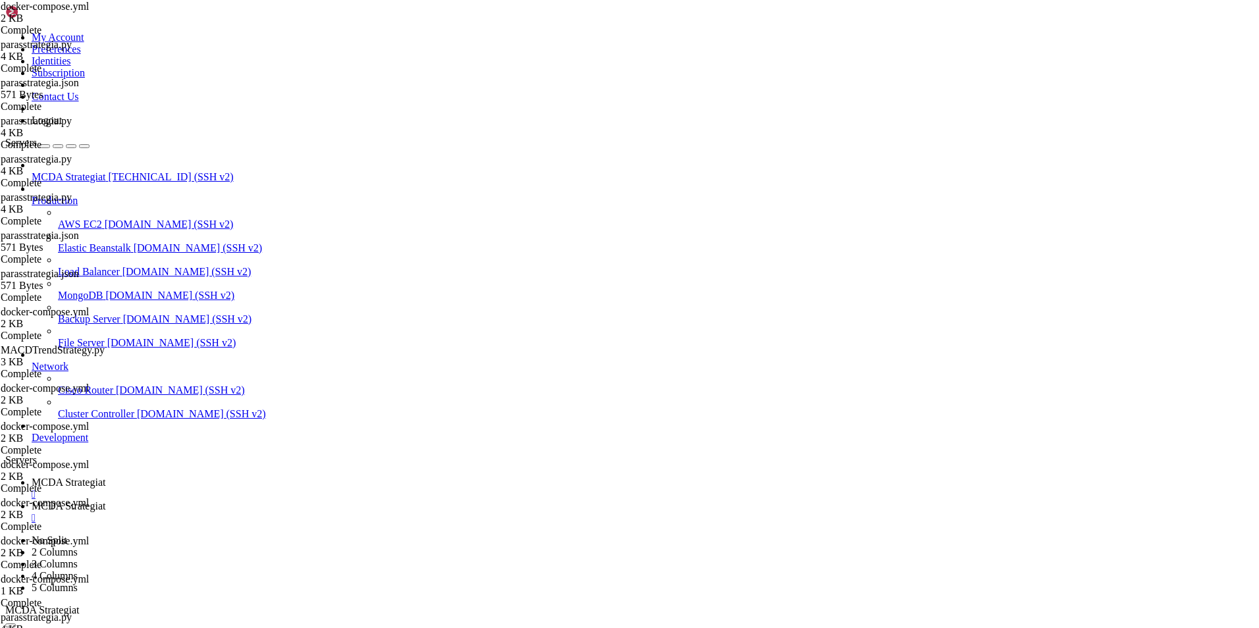
type input "/root/ft_userdata/user_data/strategies"
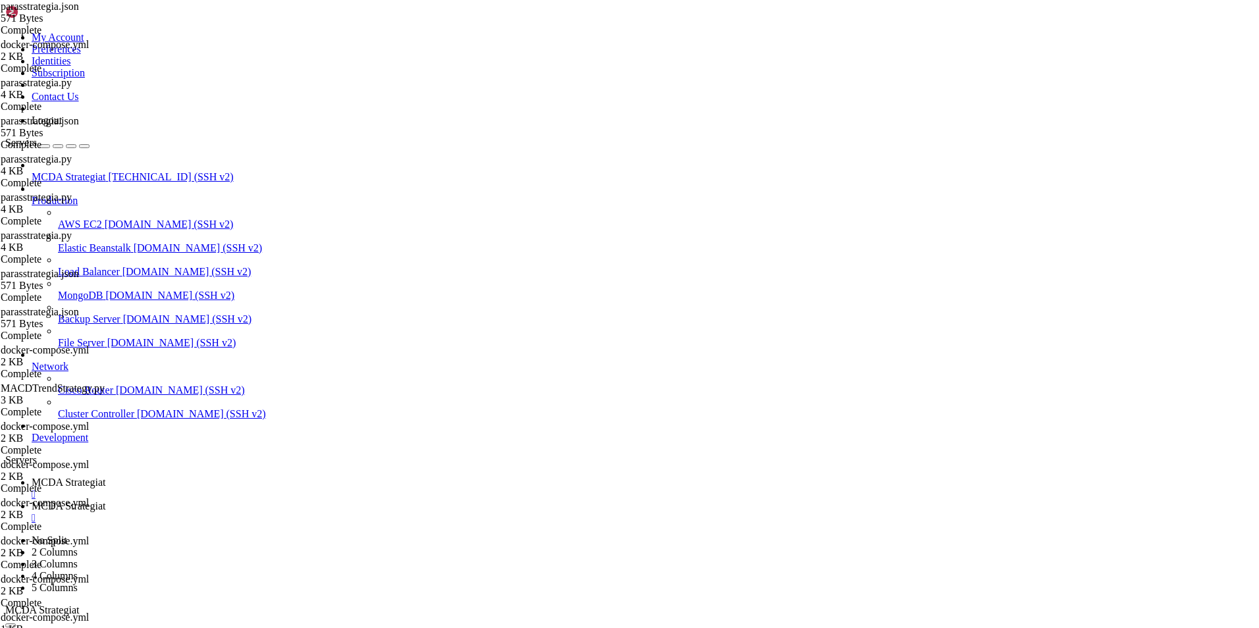
drag, startPoint x: 196, startPoint y: 66, endPoint x: 314, endPoint y: 600, distance: 547.4
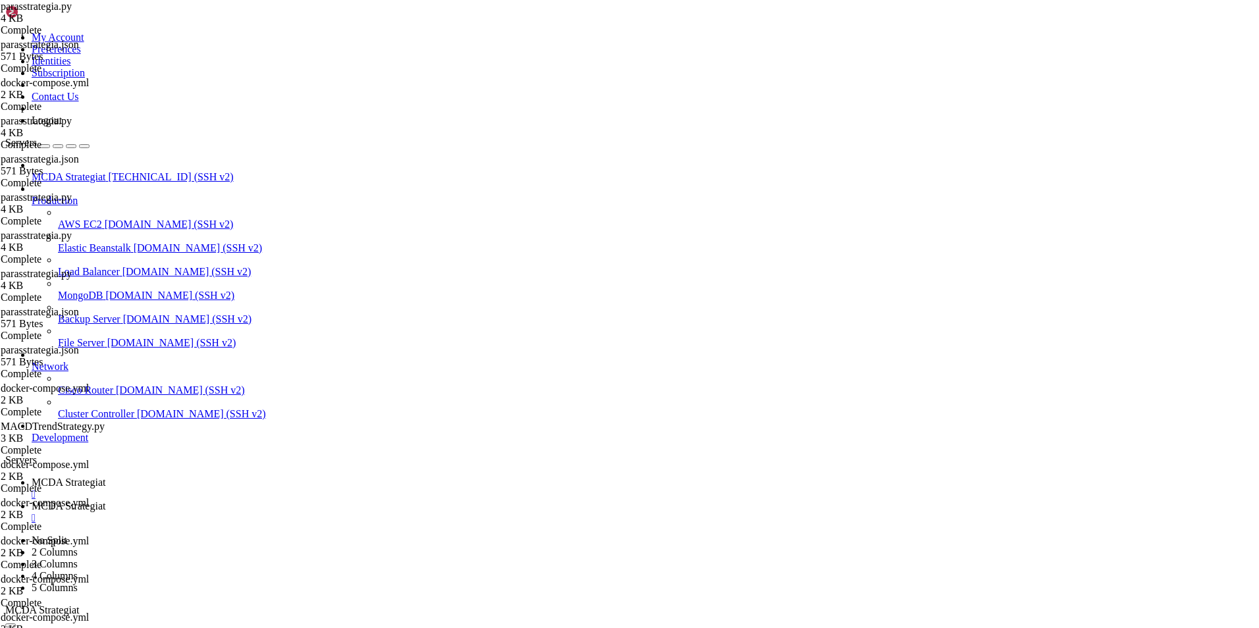
type textarea "return None"
type textarea "return None#"
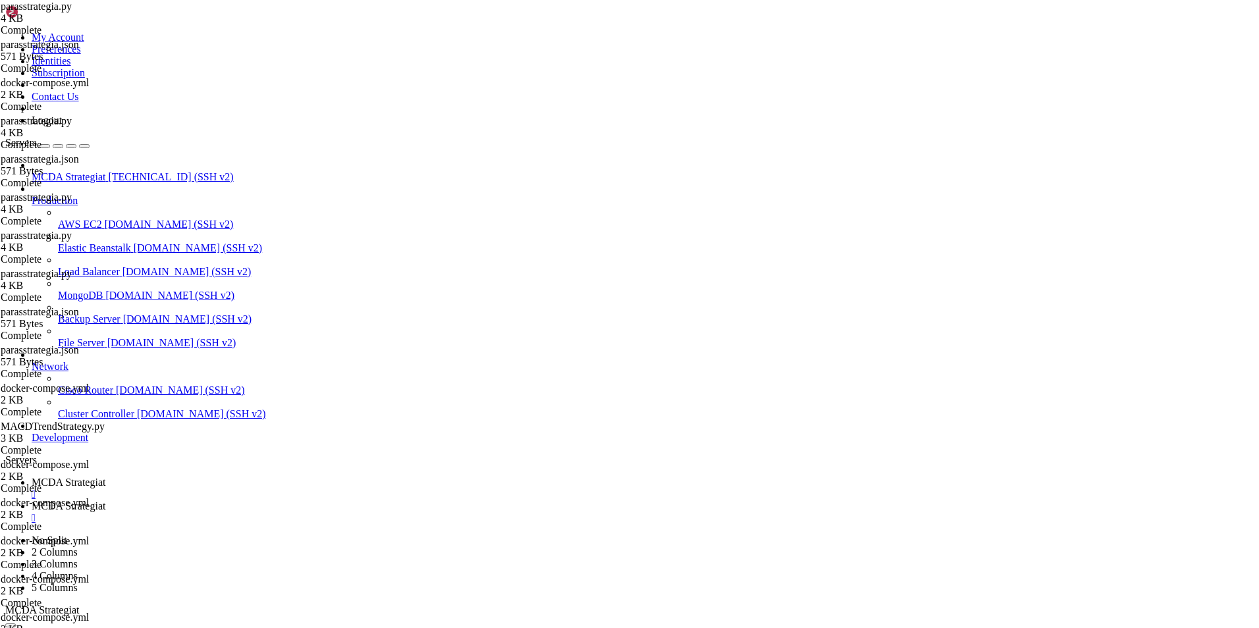
type textarea "return None"
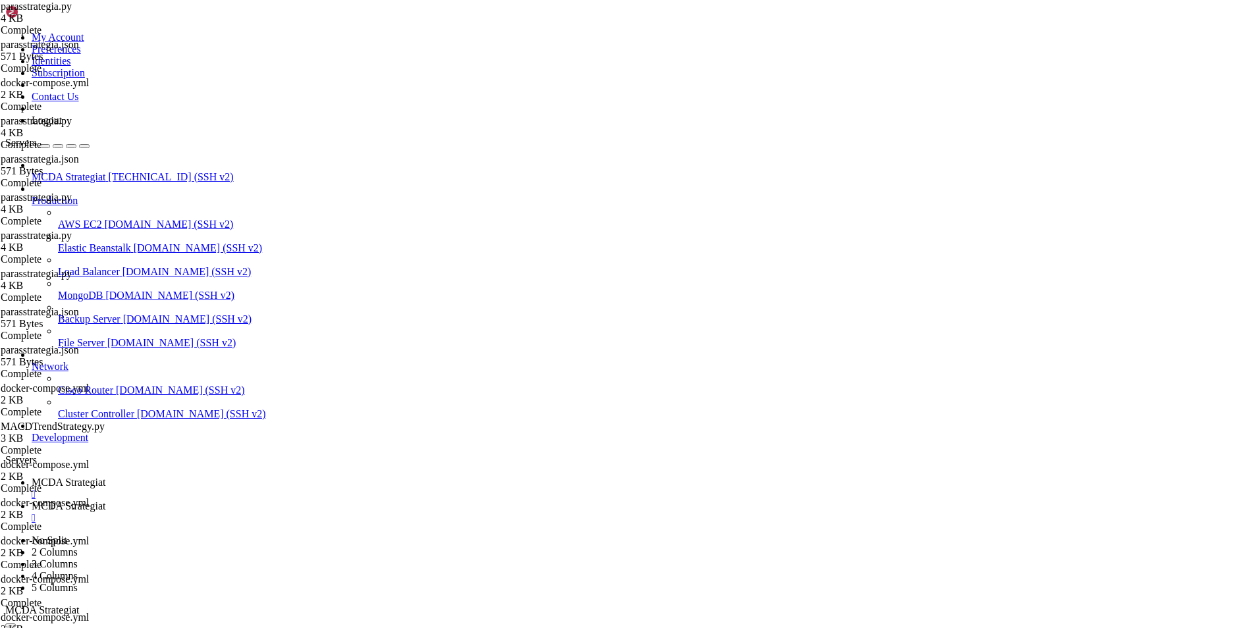
type textarea "# 4. Kulmakerroin kääntyy jyrkästi alas (vain voitolla)"
type textarea "# 3. Histogrammin kääntyminen laskuun (vain voitolla)"
type textarea "# 2. MACD bearish crossover (vain voitolla)"
type textarea "# 1. ROI taulukko ohjaa automaattisesti (ei tarvita tässä)"
type textarea "last_candle = dataframe.iloc[-1]"
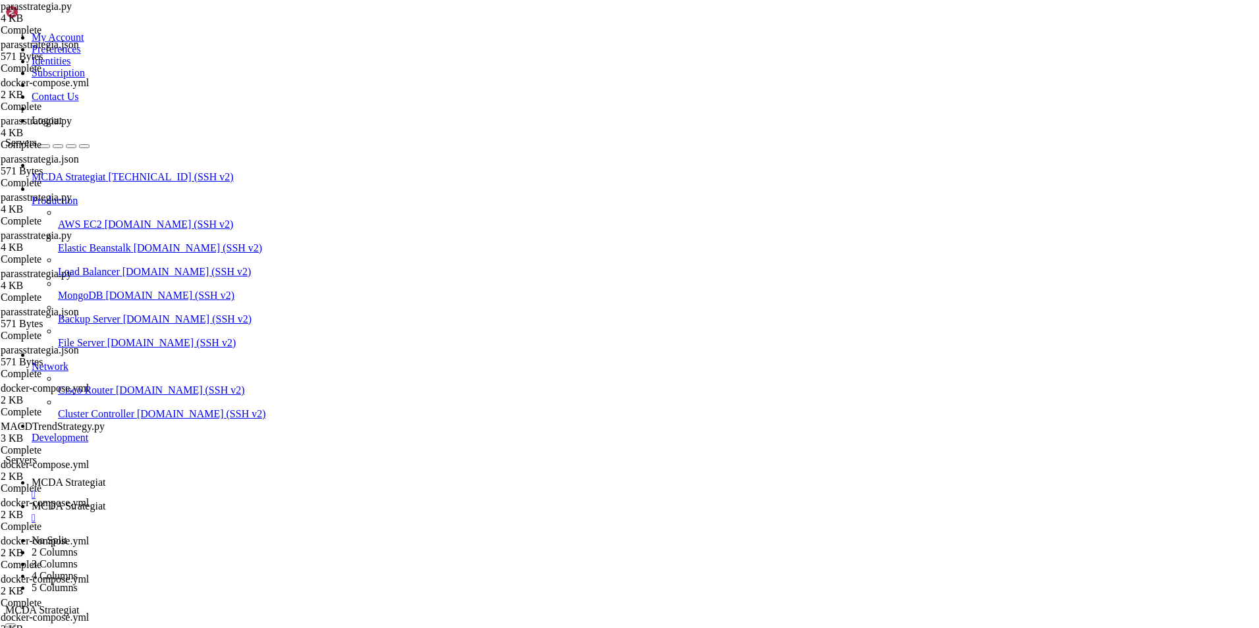
type textarea "def custom_exit("
type textarea "def populate_exit_trend(self, dataframe: DataFrame, metadata: dict) -> DataFram…"
type textarea "def populate_entry_trend(self, dataframe: DataFrame, metadata: dict) -> DataFra…"
type textarea "return dataframe"
type textarea "# Volume filter"
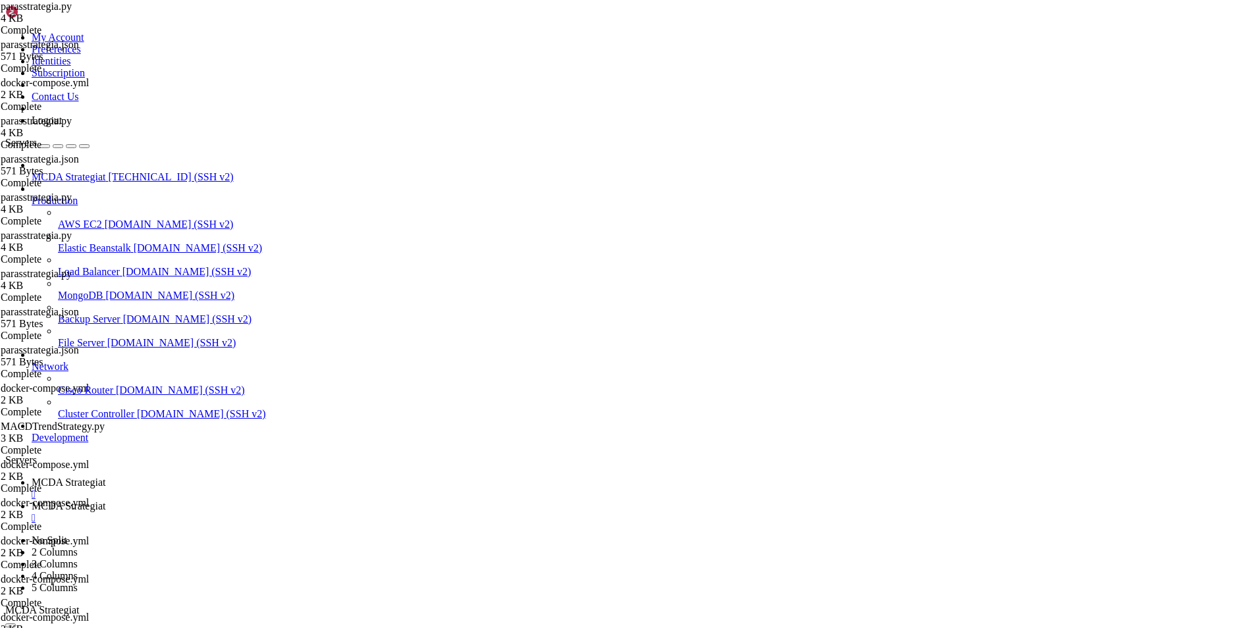
type textarea "# SMA (trendisuodatin)"
type textarea "# Kulmakerroin (MACD:n slope)"
type textarea "def populate_indicators(self, dataframe: DataFrame, metadata: dict) -> DataFram…"
type textarea "stoploss = -1.0 # Ei myydä tappiolla"
type textarea "# 🔹 Hyperoptin parhaat parametrit (parasstrategia.json)"
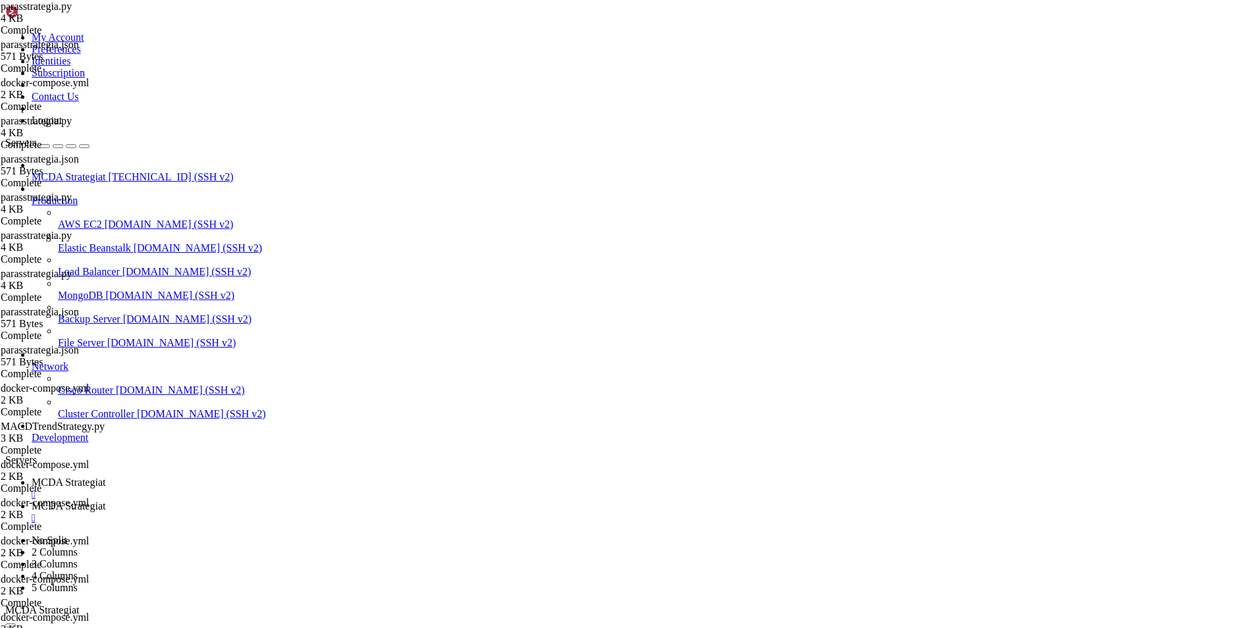
type textarea "timeframe = "1h""
type textarea "class parasstrategia(IStrategy):"
type textarea "# --- Do not remove these libs ---"
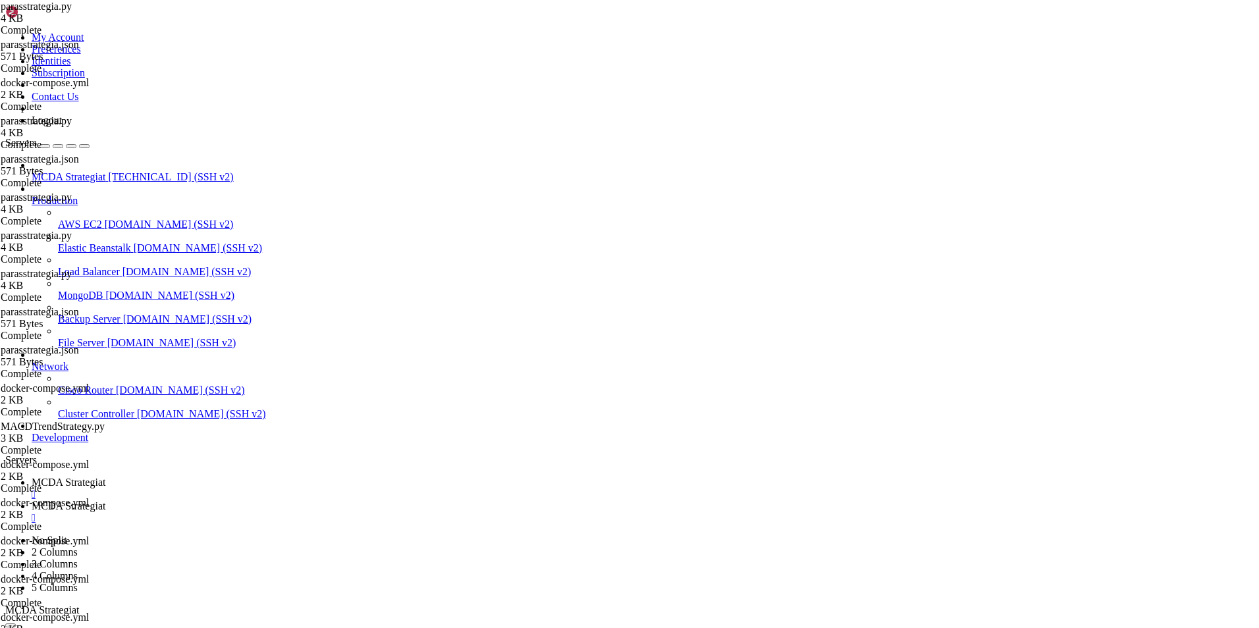
type textarea "#"
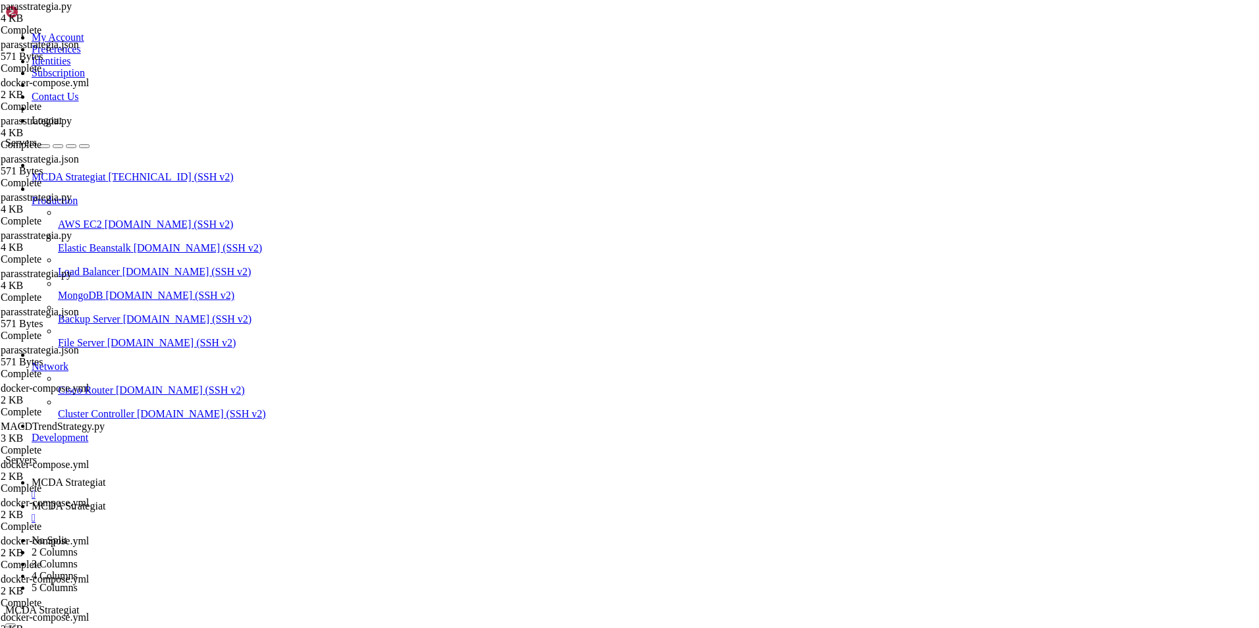
type textarea "return None"
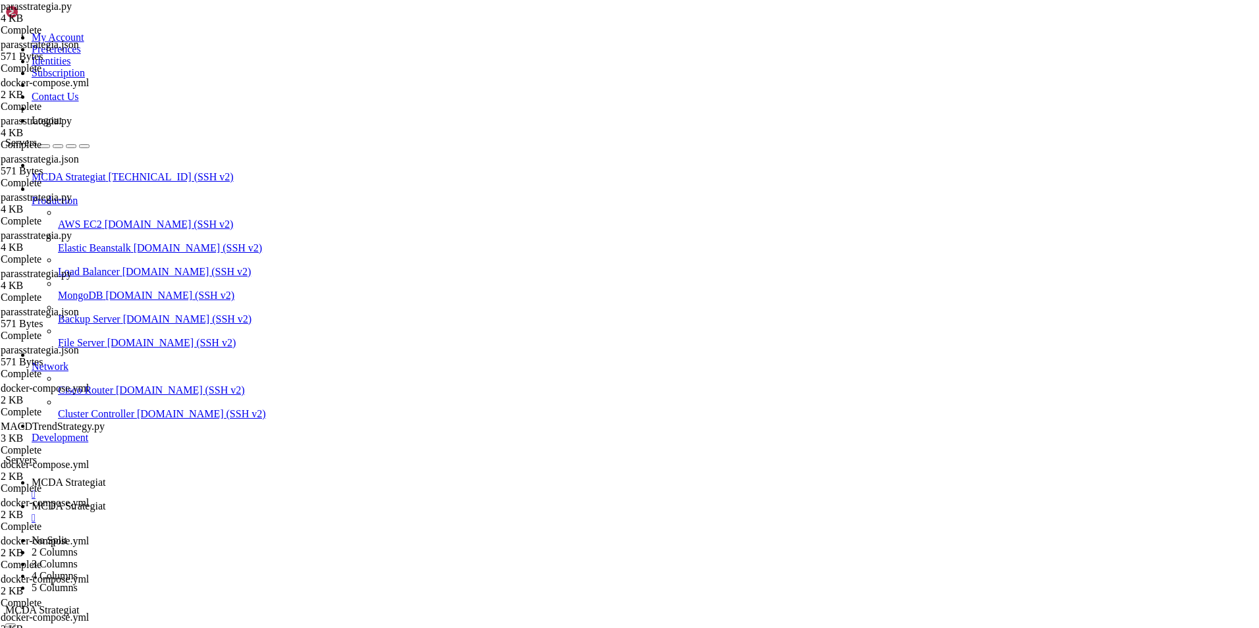
click at [246, 477] on link "MCDA Strategiat " at bounding box center [643, 489] width 1222 height 24
click at [105, 500] on span "MCDA Strategiat" at bounding box center [69, 505] width 74 height 11
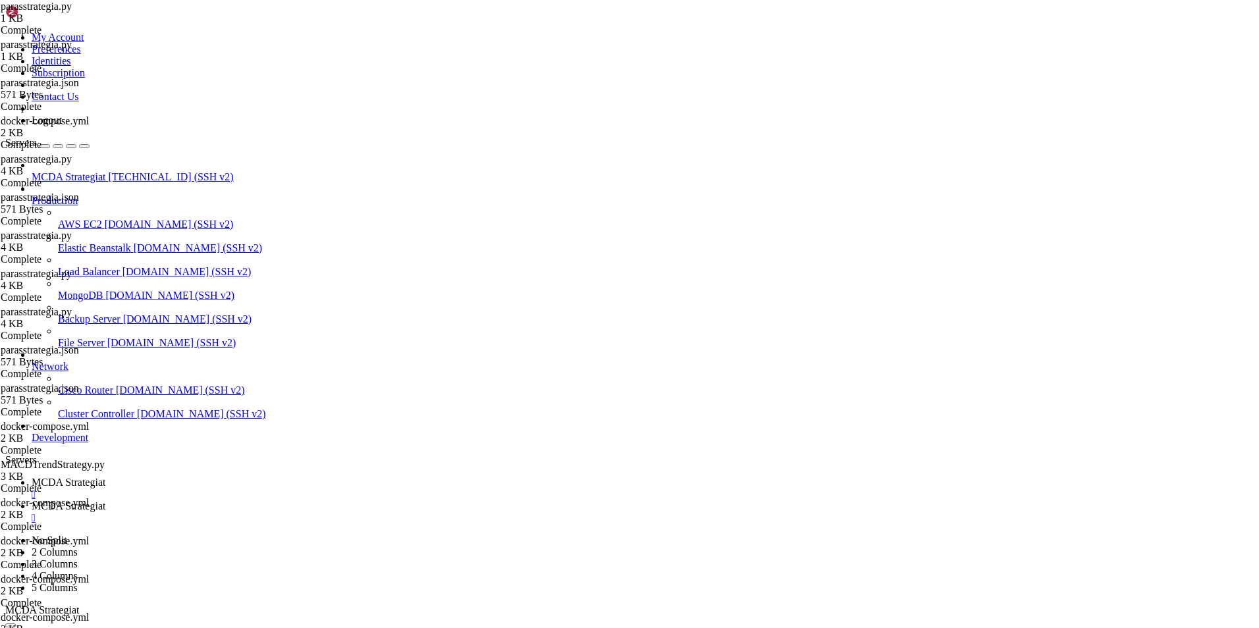
type textarea "class parasstrategia(IStrategy):"
click at [105, 477] on span "MCDA Strategiat" at bounding box center [69, 482] width 74 height 11
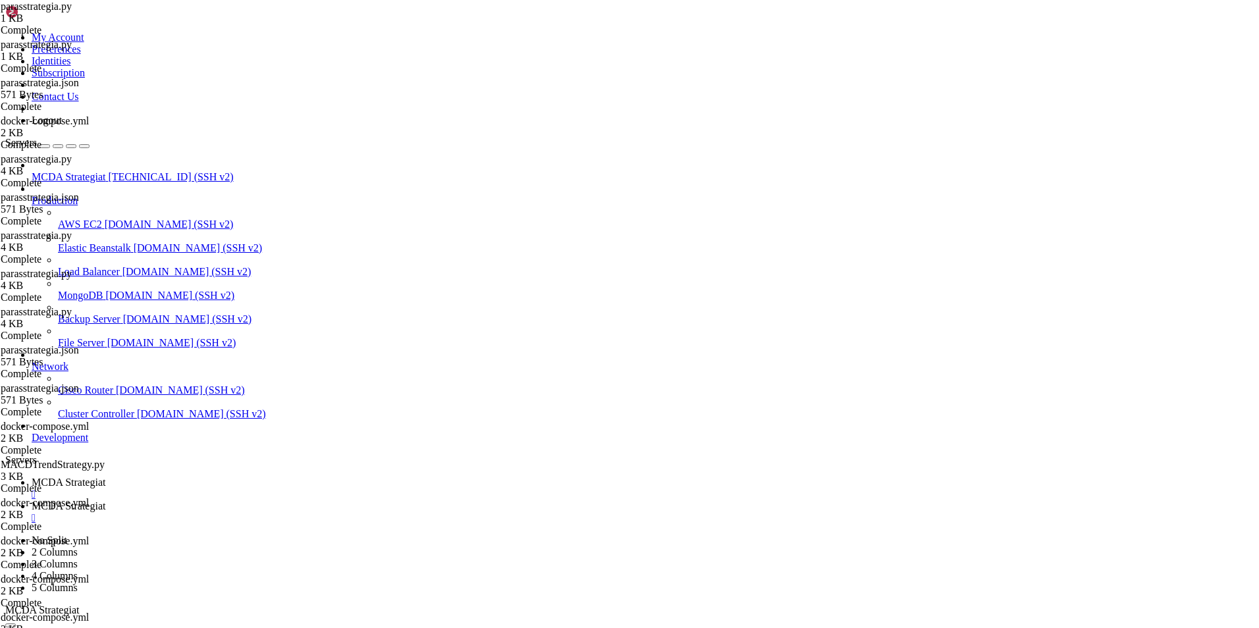
scroll to position [16978, 0]
click at [318, 500] on link "MCDA Strategiat " at bounding box center [643, 512] width 1222 height 24
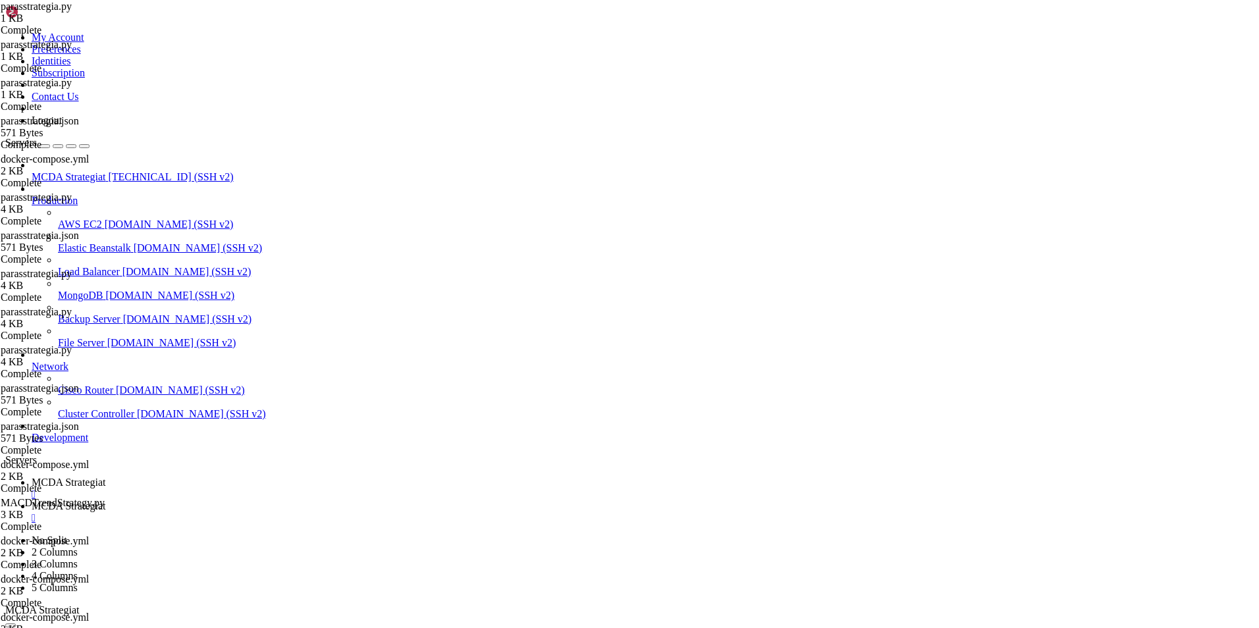
type textarea "minimal_roi = {"0": 0.15} # myydään 3% voitolla"
click at [105, 477] on span "MCDA Strategiat" at bounding box center [69, 482] width 74 height 11
click at [105, 500] on span "MCDA Strategiat" at bounding box center [69, 505] width 74 height 11
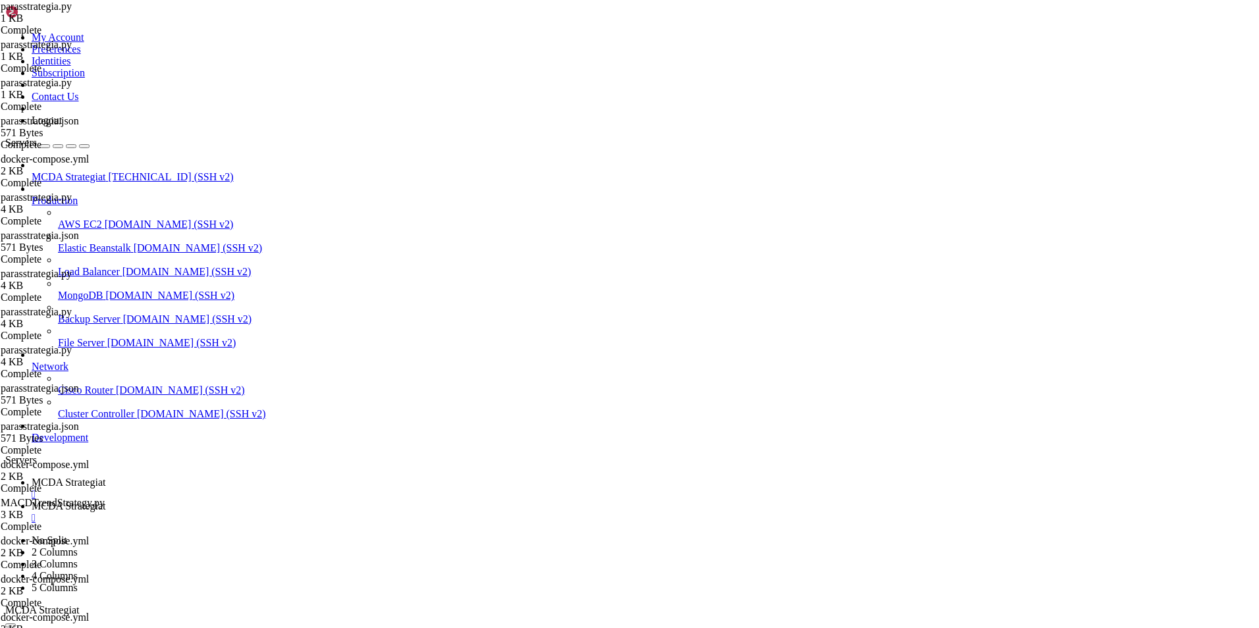
drag, startPoint x: 483, startPoint y: 361, endPoint x: 196, endPoint y: 72, distance: 406.4
type textarea "from pandas import DataFrame import talib.abstract as ta"
drag, startPoint x: 402, startPoint y: 64, endPoint x: 190, endPoint y: 63, distance: 211.3
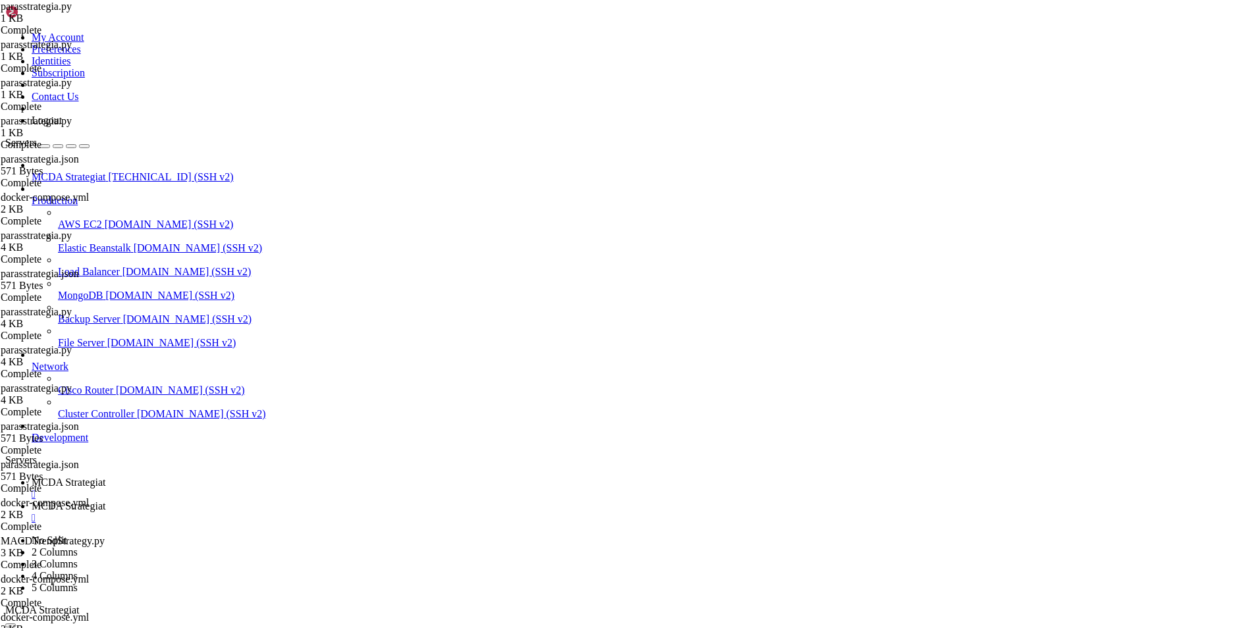
type textarea "from freqtrade.strategy.interface import IStrategy"
paste textarea "return None"
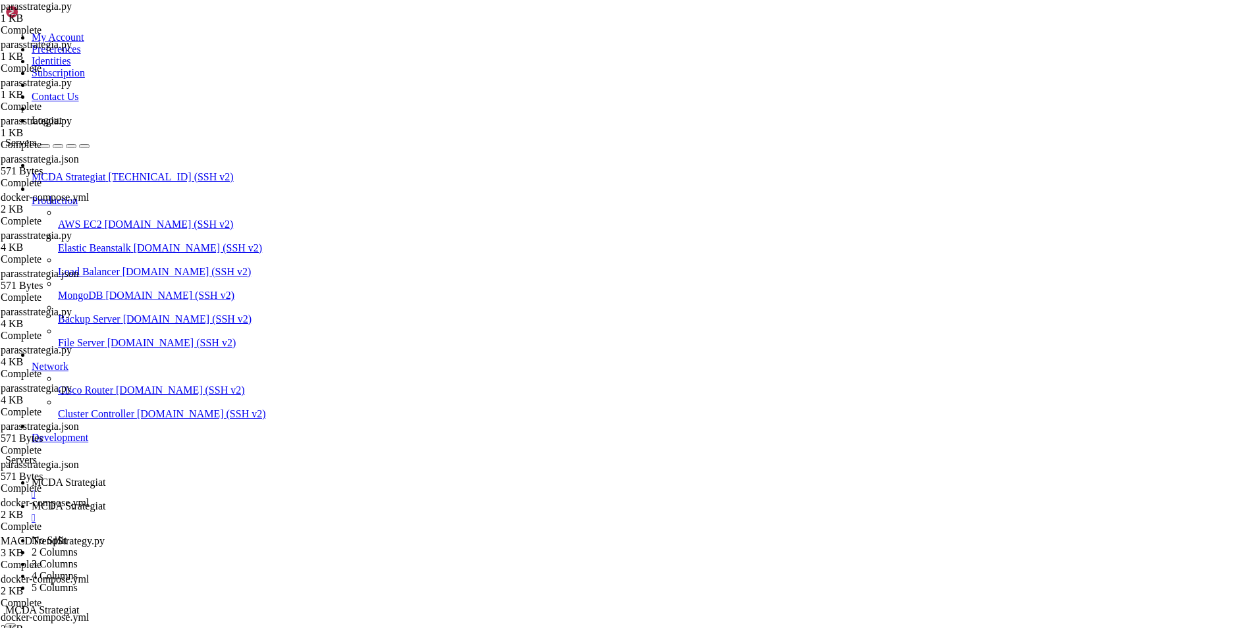
drag, startPoint x: 483, startPoint y: 586, endPoint x: 300, endPoint y: 581, distance: 183.8
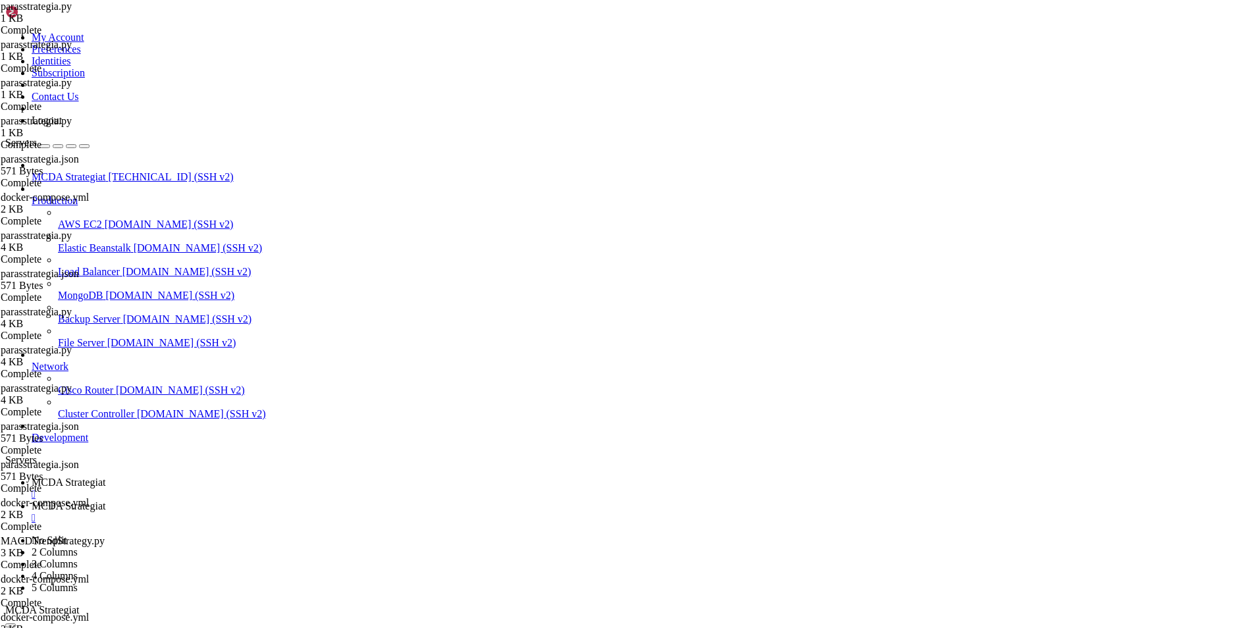
type textarea "if current_profit > 0 and last_candle["macd_slope"] < -0.05:"
drag, startPoint x: 367, startPoint y: 595, endPoint x: 221, endPoint y: 456, distance: 201.6
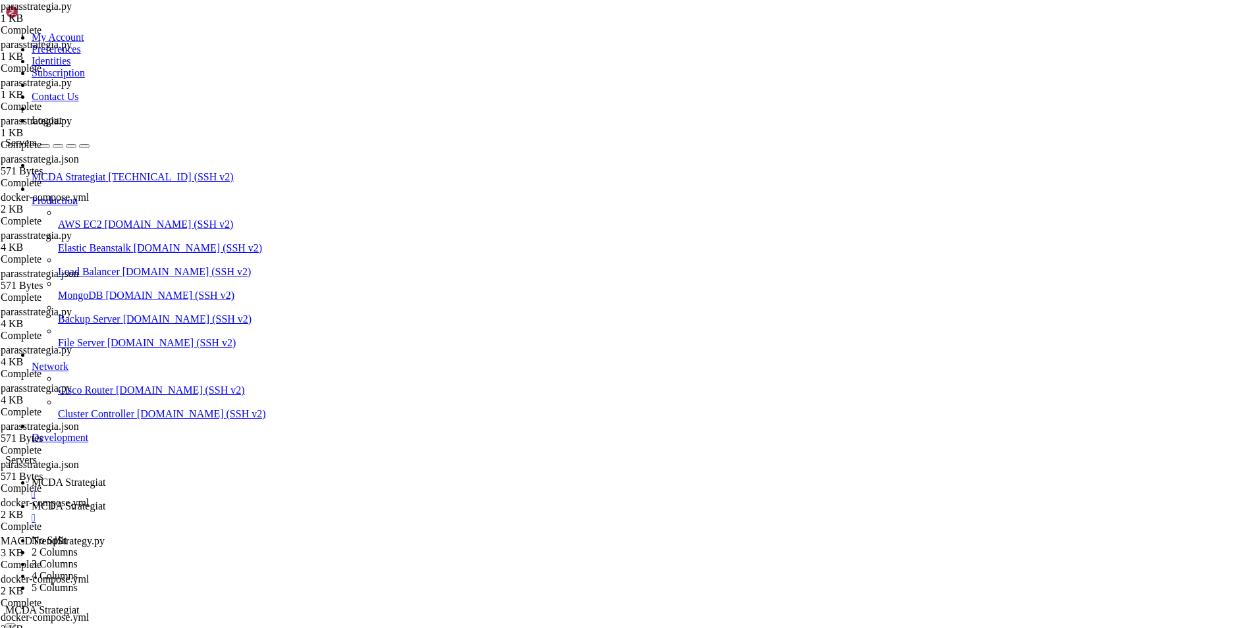
drag, startPoint x: 225, startPoint y: 446, endPoint x: 384, endPoint y: 606, distance: 225.8
type textarea "return None"
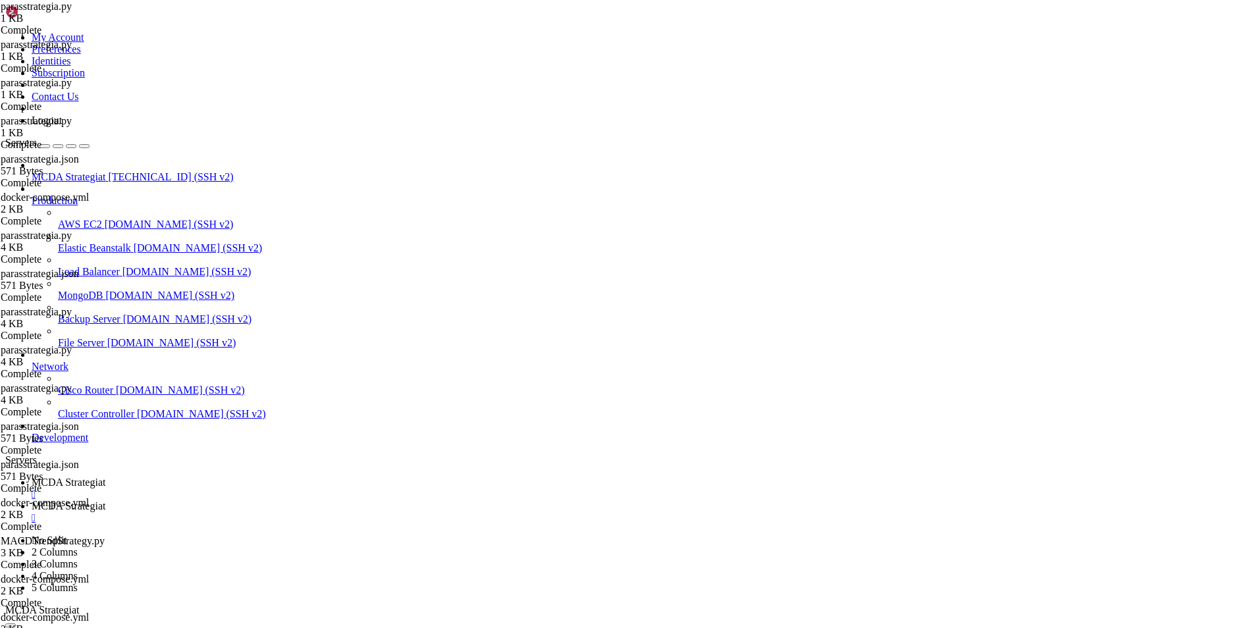
type textarea "current_profit > -0.005"
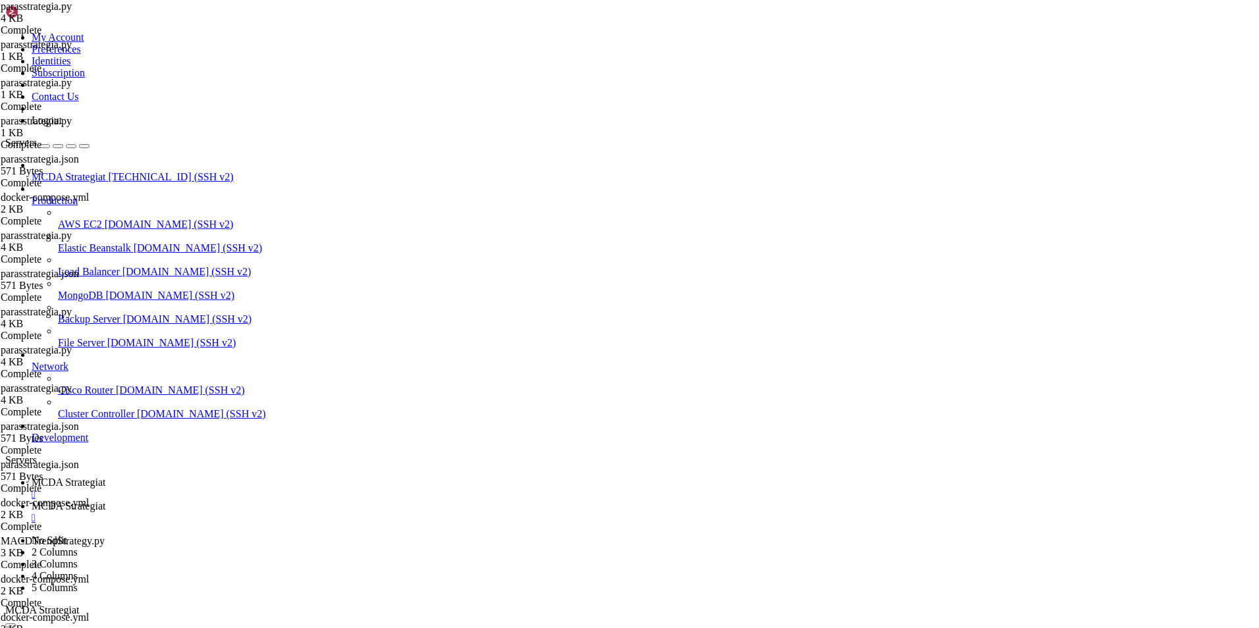
click at [105, 477] on span "MCDA Strategiat" at bounding box center [69, 482] width 74 height 11
click at [105, 500] on span "MCDA Strategiat" at bounding box center [69, 505] width 74 height 11
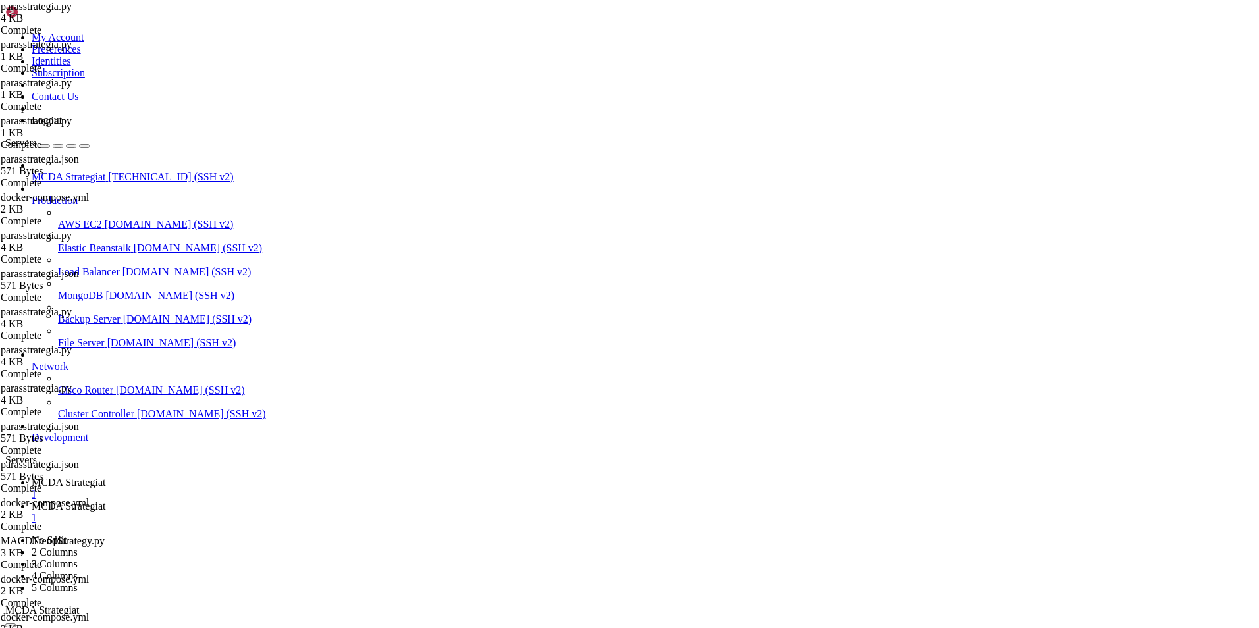
type input "/root/ft_userdata"
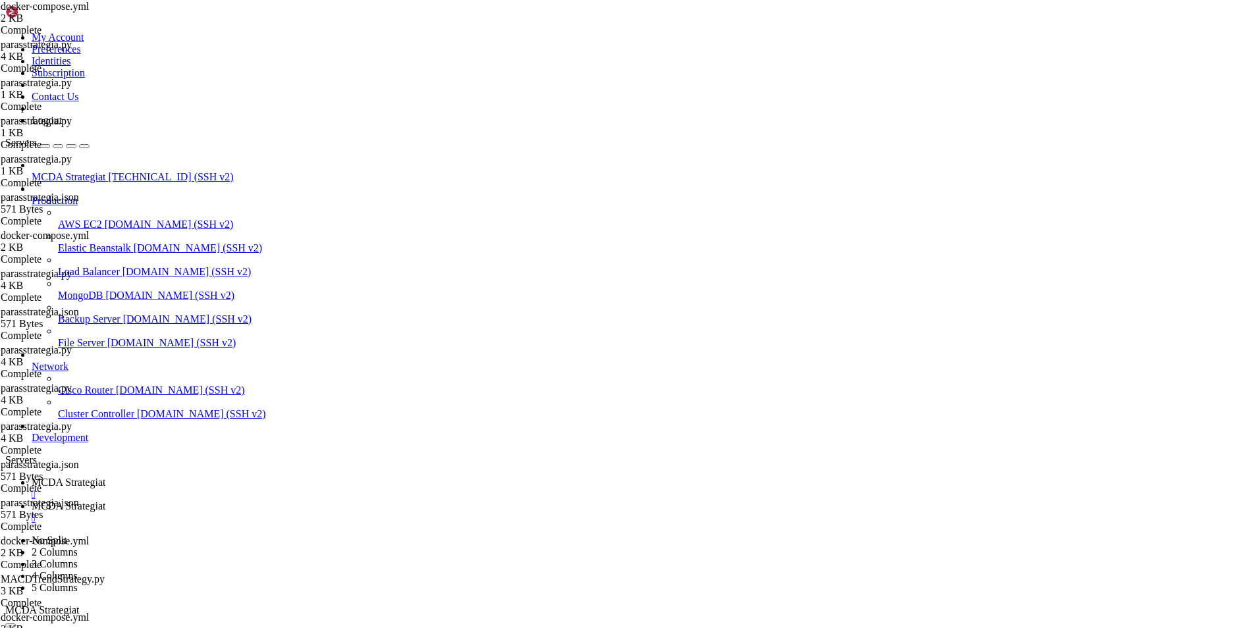
scroll to position [0, 36]
type textarea "command: backtesting --config /freqtrade/user_data/config.json --strategy paras…"
click at [105, 477] on span "MCDA Strategiat" at bounding box center [69, 482] width 74 height 11
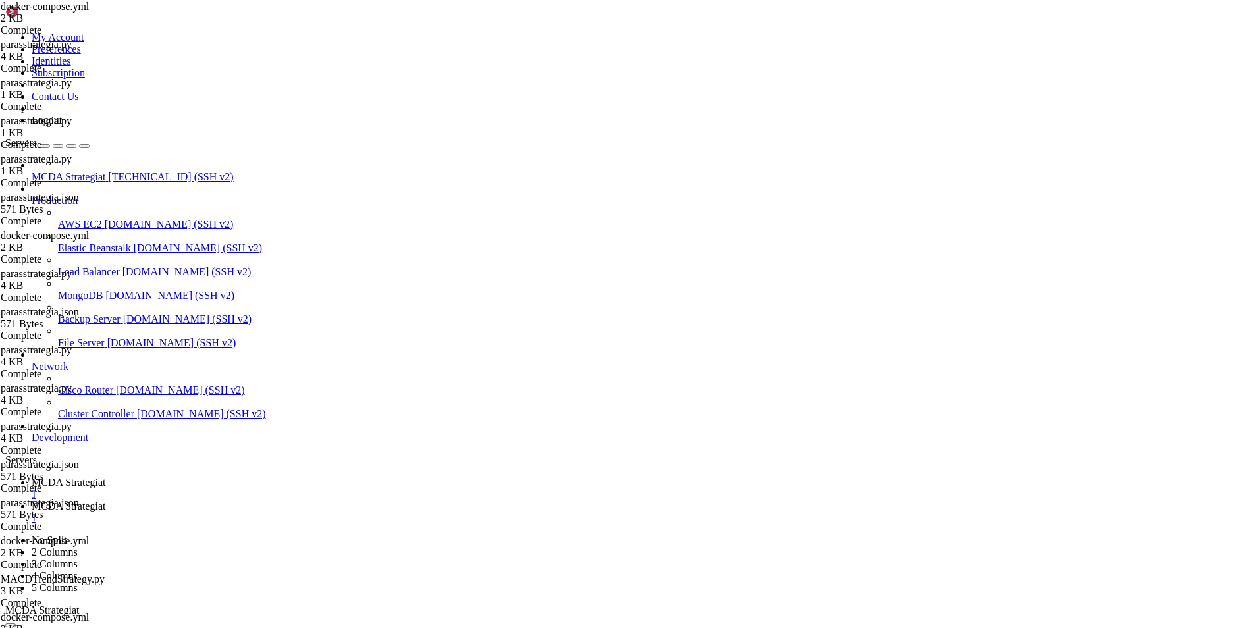
drag, startPoint x: 20, startPoint y: 909, endPoint x: 682, endPoint y: 929, distance: 662.6
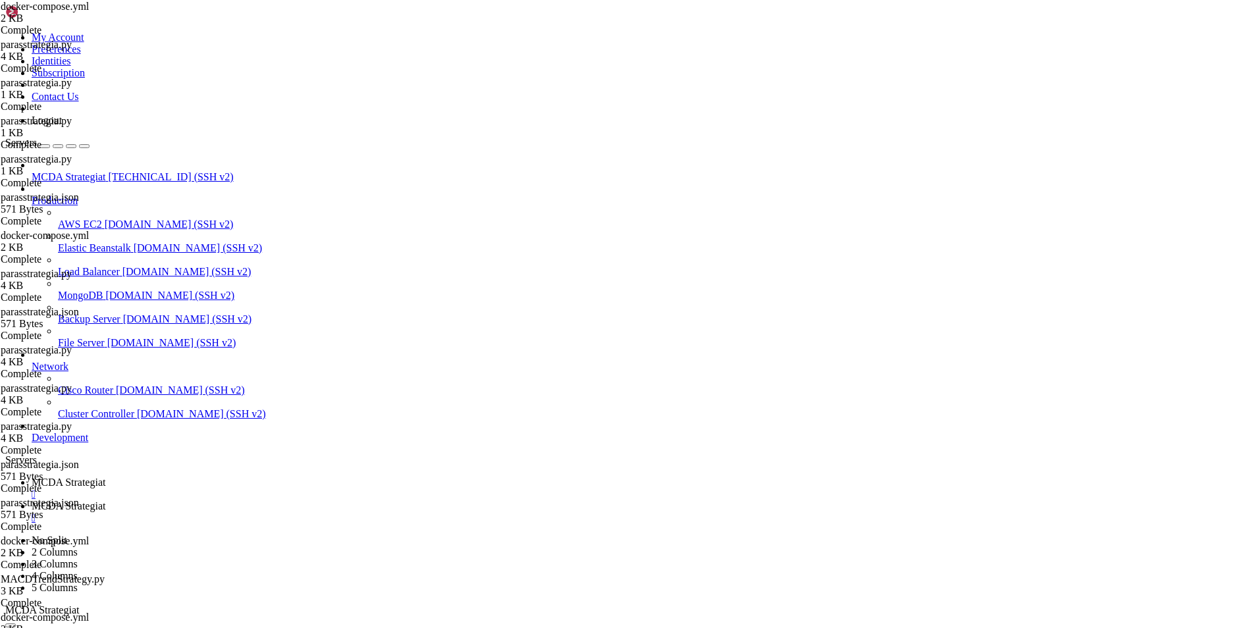
drag, startPoint x: 993, startPoint y: 1269, endPoint x: 288, endPoint y: 1269, distance: 705.1
drag, startPoint x: 236, startPoint y: 1268, endPoint x: 990, endPoint y: 1269, distance: 754.5
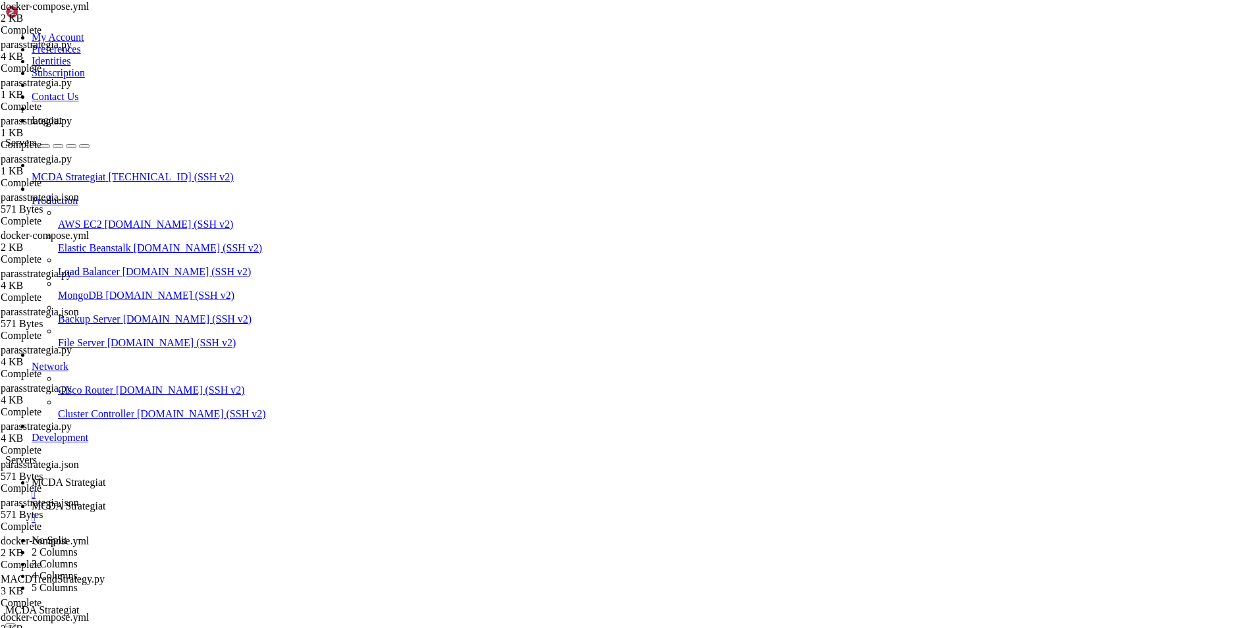
copy x-row "docker compose run --rm freqtrade hyperopt --strategy parasstrategia -e 200 --s…"
click at [105, 500] on span "MCDA Strategiat" at bounding box center [69, 505] width 74 height 11
click at [105, 477] on span "MCDA Strategiat" at bounding box center [69, 482] width 74 height 11
drag, startPoint x: 1001, startPoint y: 1265, endPoint x: 235, endPoint y: 1267, distance: 765.7
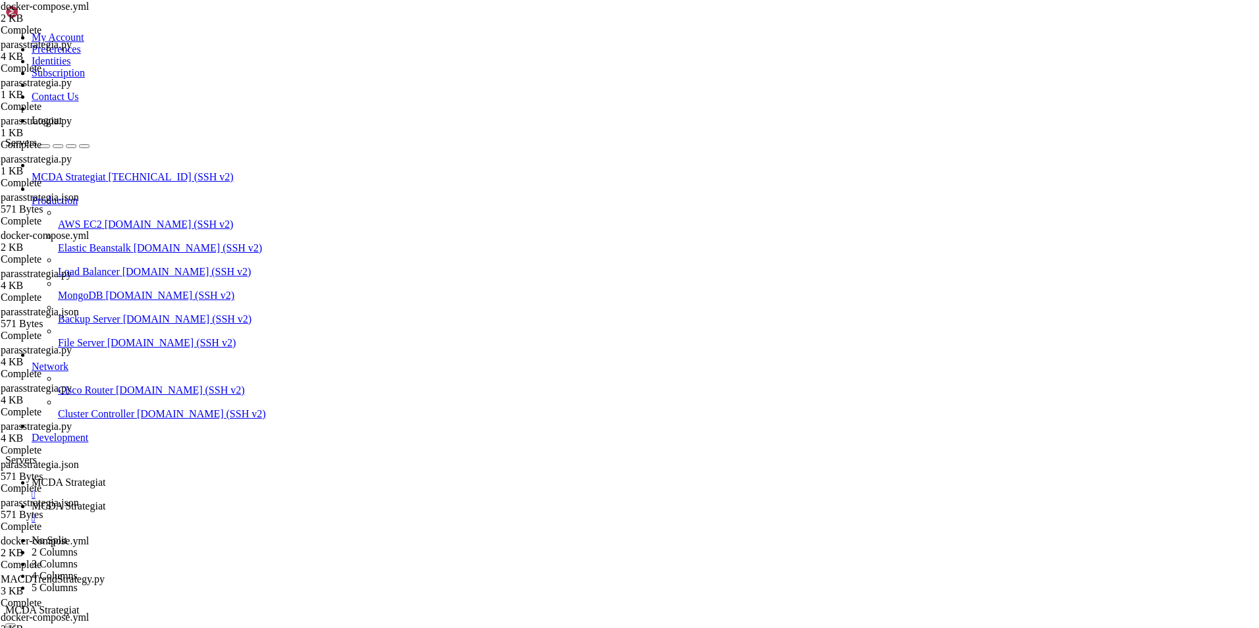
copy x-row "docker compose run --rm freqtrade hyperopt --strategy parasstrategia -e 200 --s…"
click at [105, 500] on span "MCDA Strategiat" at bounding box center [69, 505] width 74 height 11
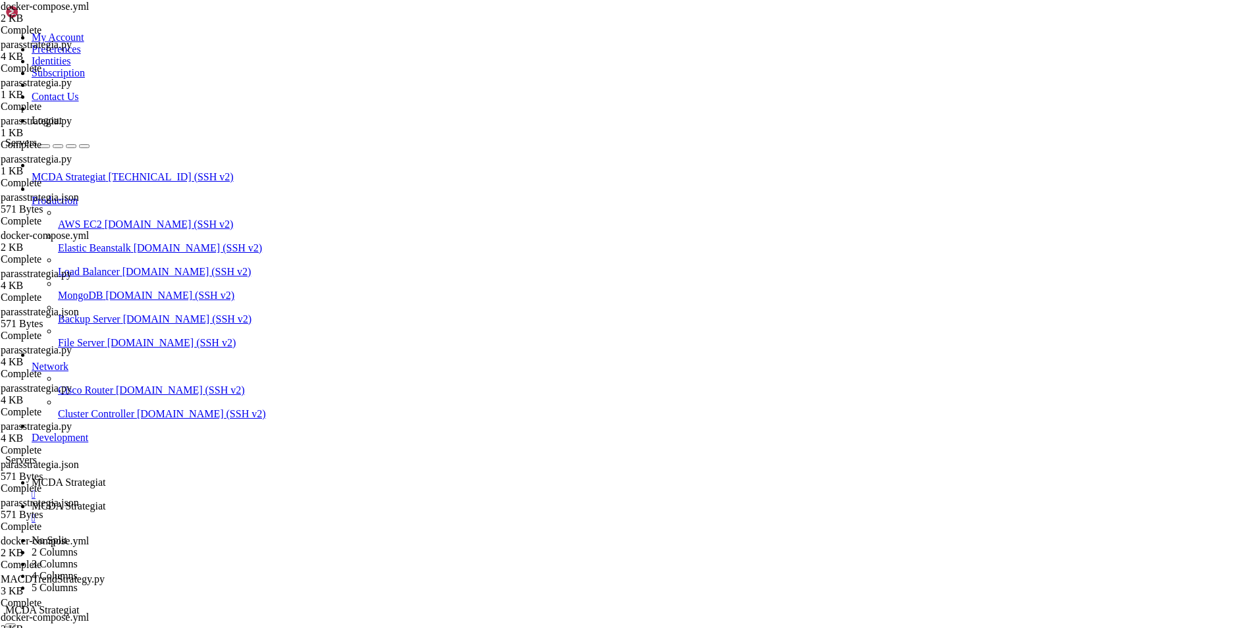
type input "/root/ft_userdata/user_data/strategies"
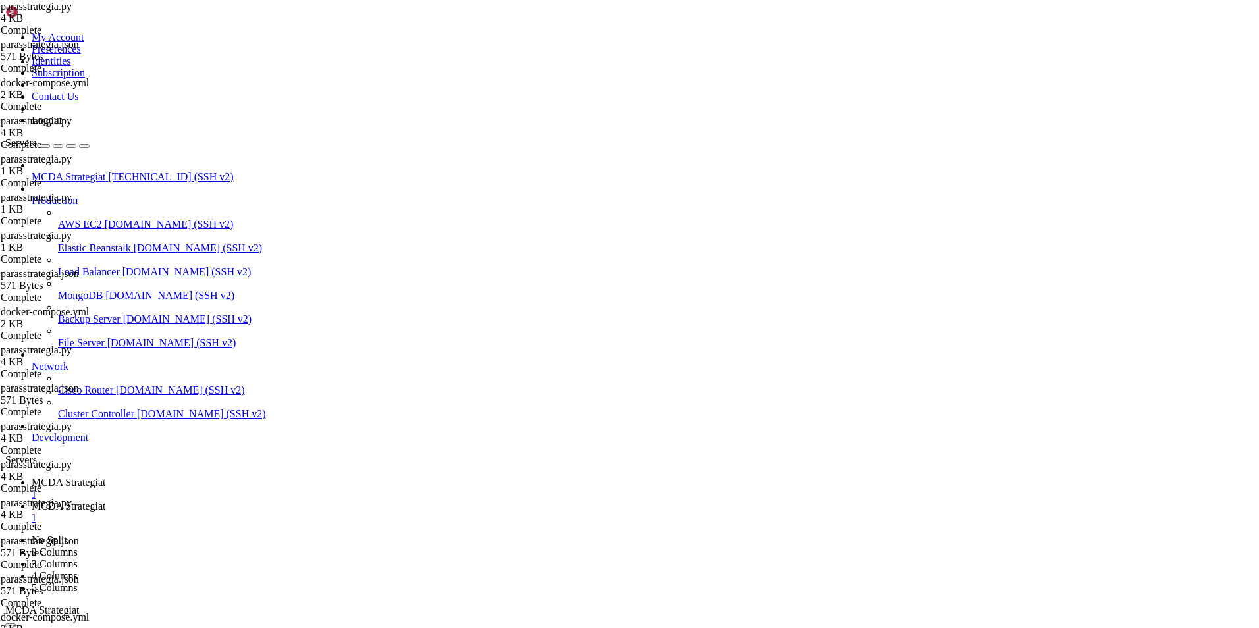
scroll to position [356, 0]
type textarea "return None"
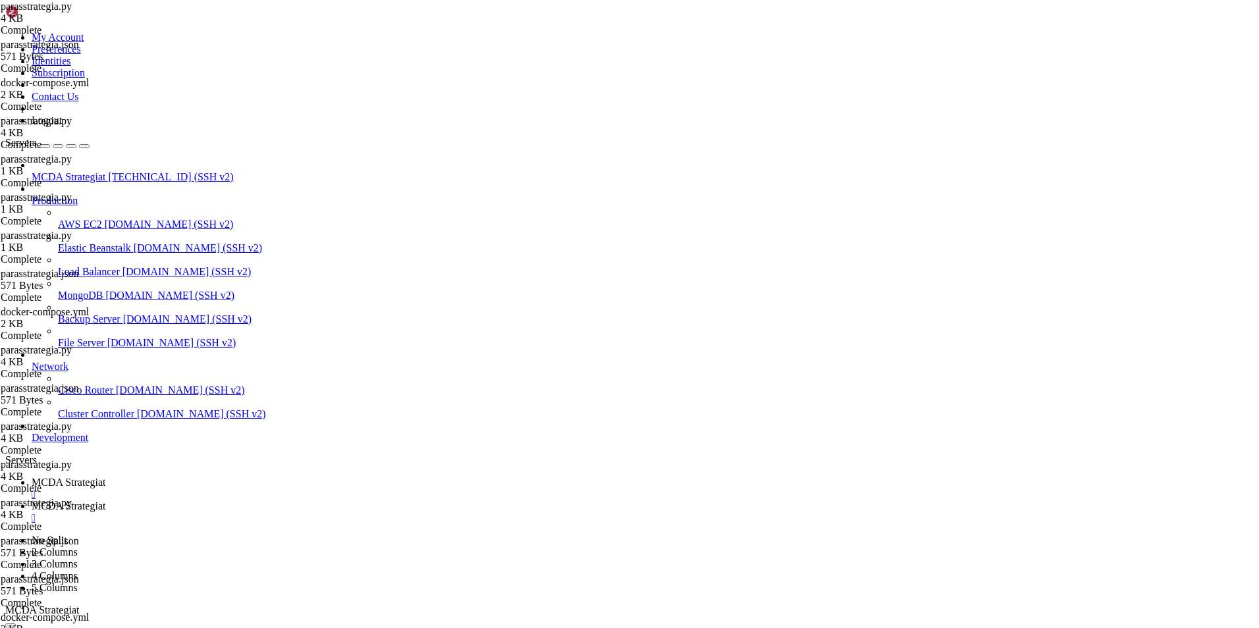
type textarea "if current_profit >= 0.010:"
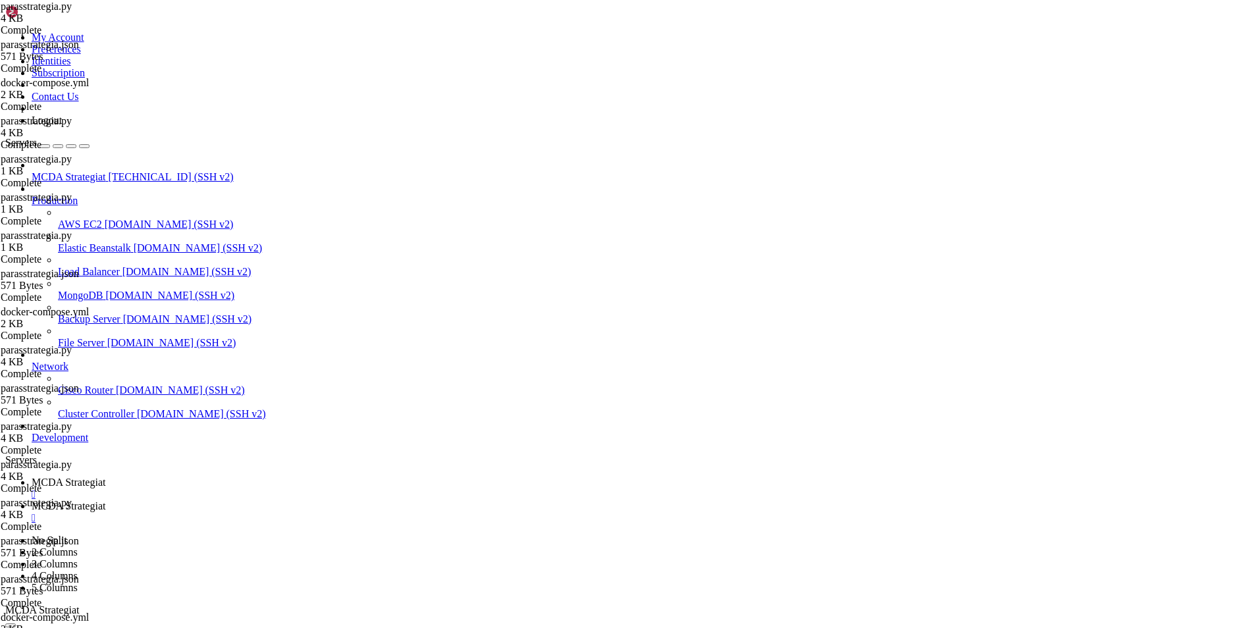
type textarea "if current_profit >= 0.05:"
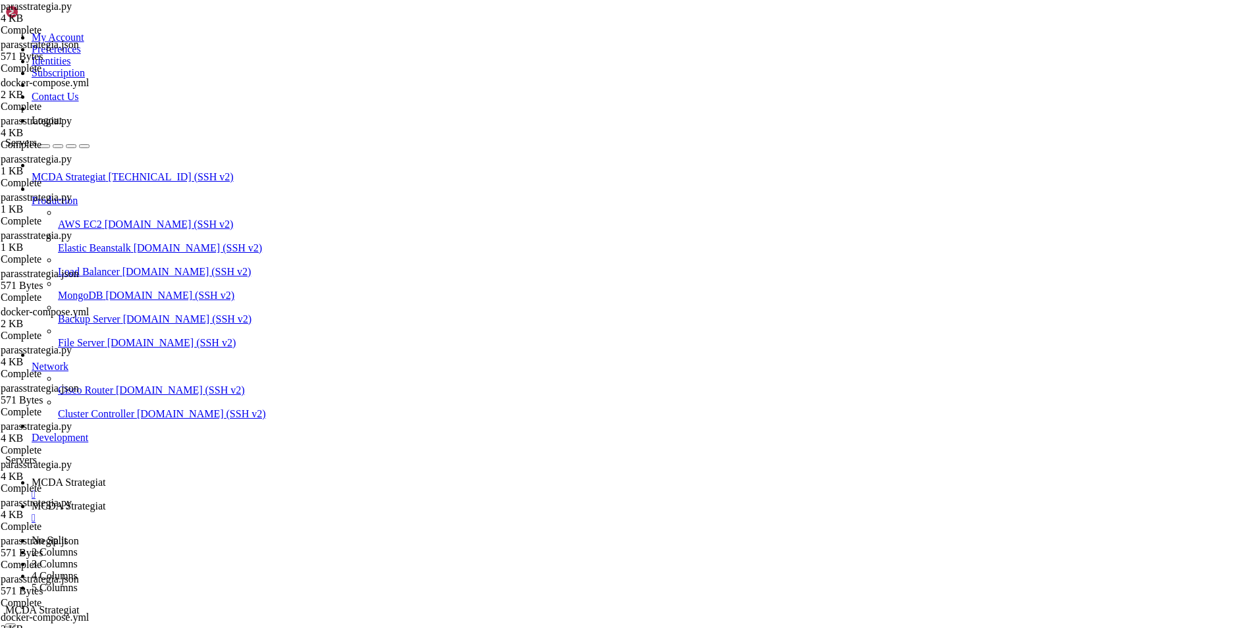
scroll to position [0, 11]
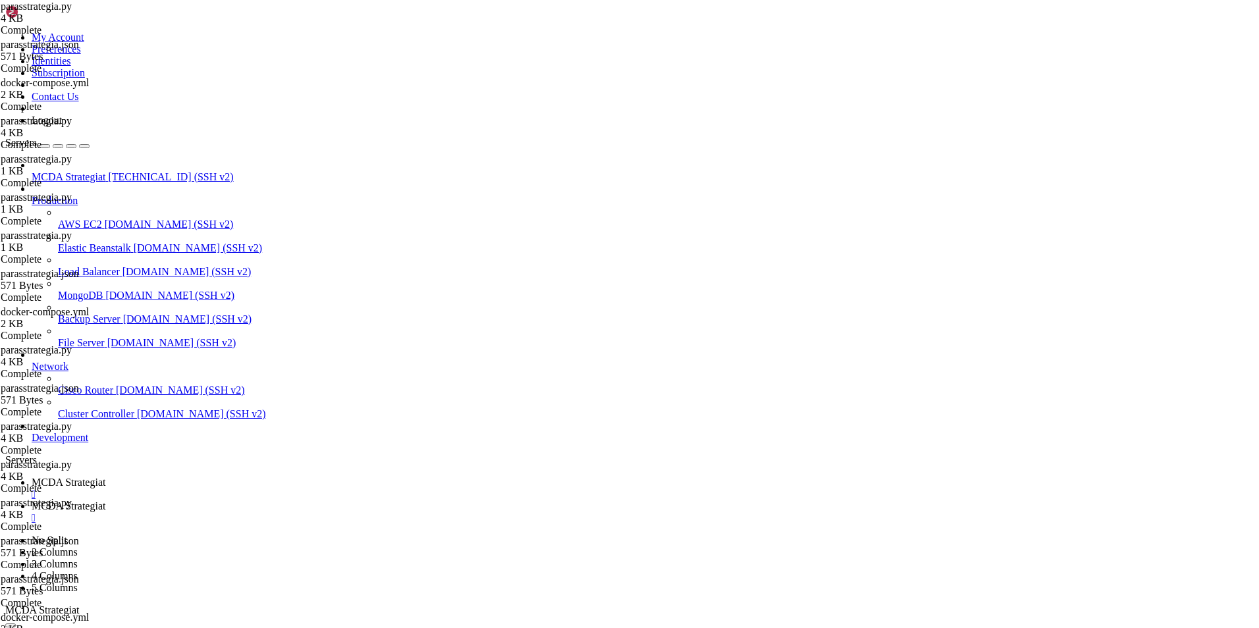
type textarea "return "roi_10%""
click at [105, 477] on span "MCDA Strategiat" at bounding box center [69, 482] width 74 height 11
click at [105, 500] on span "MCDA Strategiat" at bounding box center [69, 505] width 74 height 11
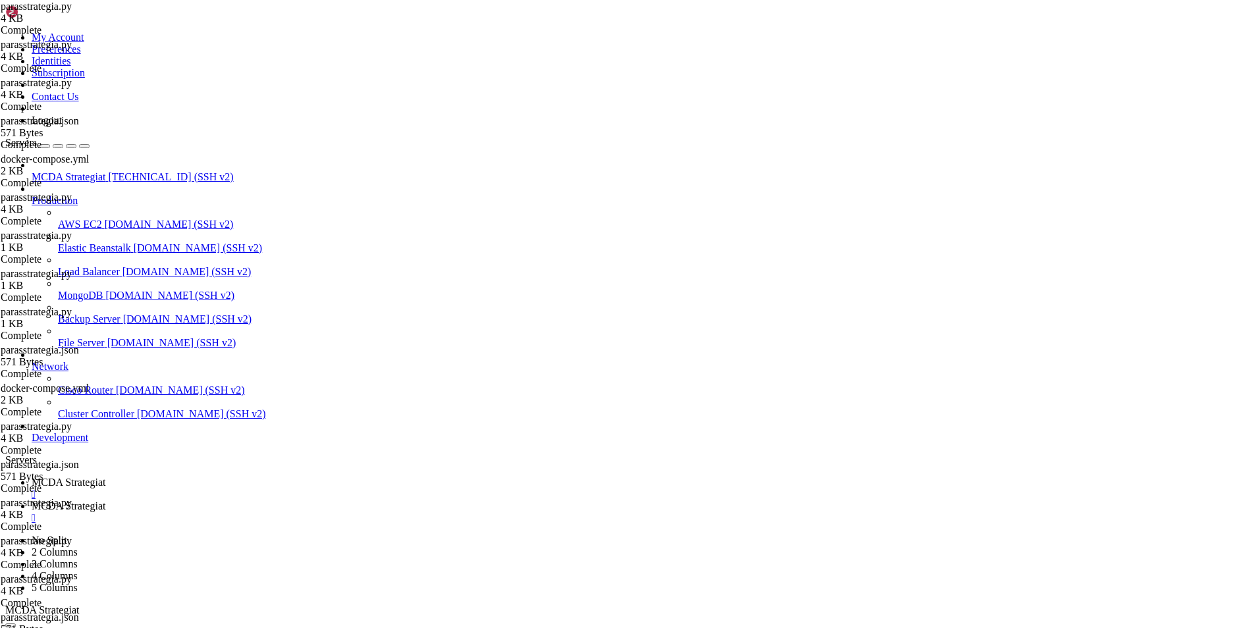
click at [105, 477] on span "MCDA Strategiat" at bounding box center [69, 482] width 74 height 11
click at [329, 500] on link "MCDA Strategiat " at bounding box center [643, 512] width 1222 height 24
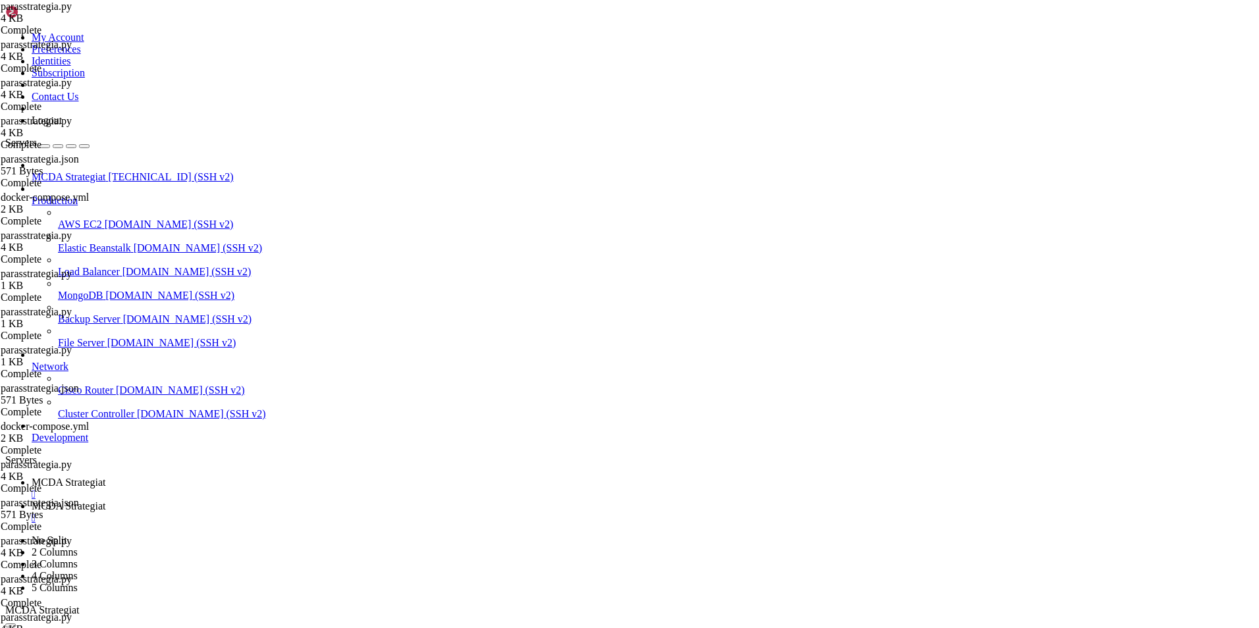
drag, startPoint x: 286, startPoint y: 597, endPoint x: 173, endPoint y: -28, distance: 634.9
click at [105, 477] on span "MCDA Strategiat" at bounding box center [69, 482] width 74 height 11
drag, startPoint x: 228, startPoint y: 1267, endPoint x: 342, endPoint y: 1233, distance: 119.4
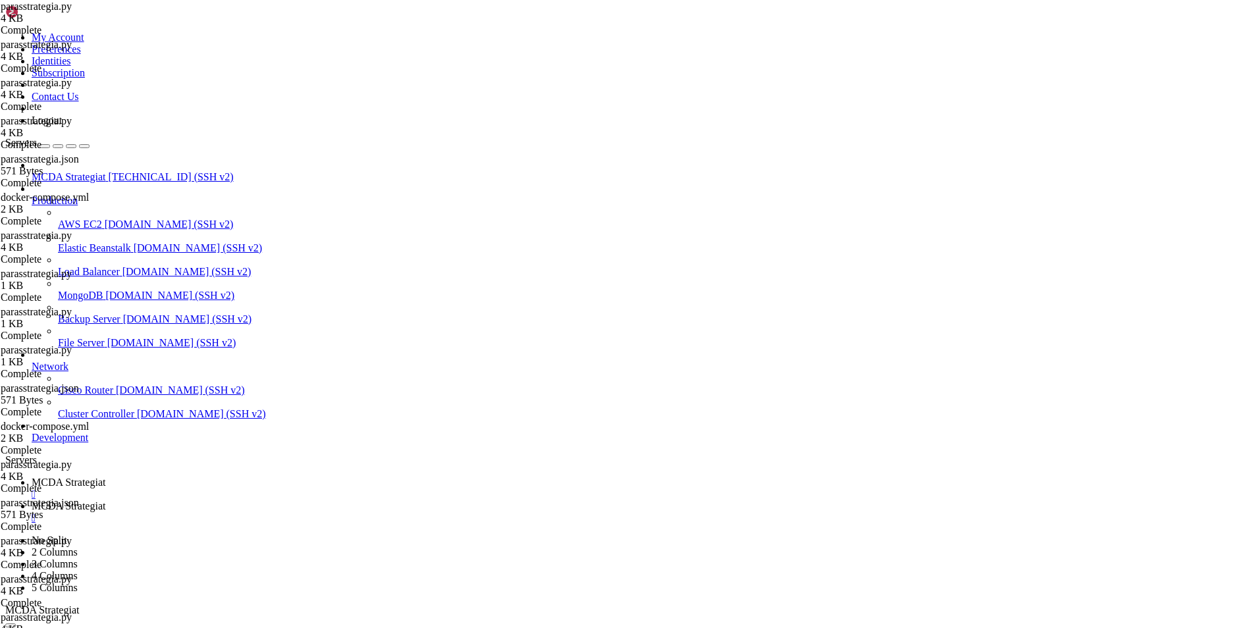
copy div "- WARNING - Could not import /freqtrade/user_data/strategies/parasstrategia.py …"
click at [105, 500] on span "MCDA Strategiat" at bounding box center [69, 505] width 74 height 11
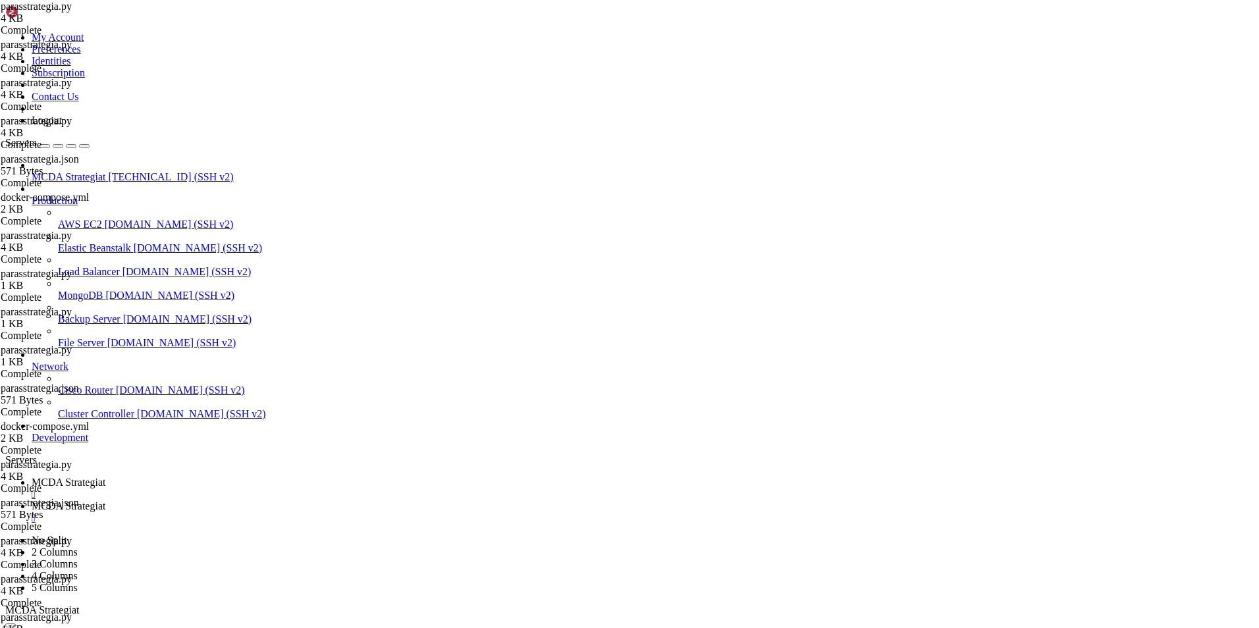
click at [105, 477] on span "MCDA Strategiat" at bounding box center [69, 482] width 74 height 11
click at [105, 500] on span "MCDA Strategiat" at bounding box center [69, 505] width 74 height 11
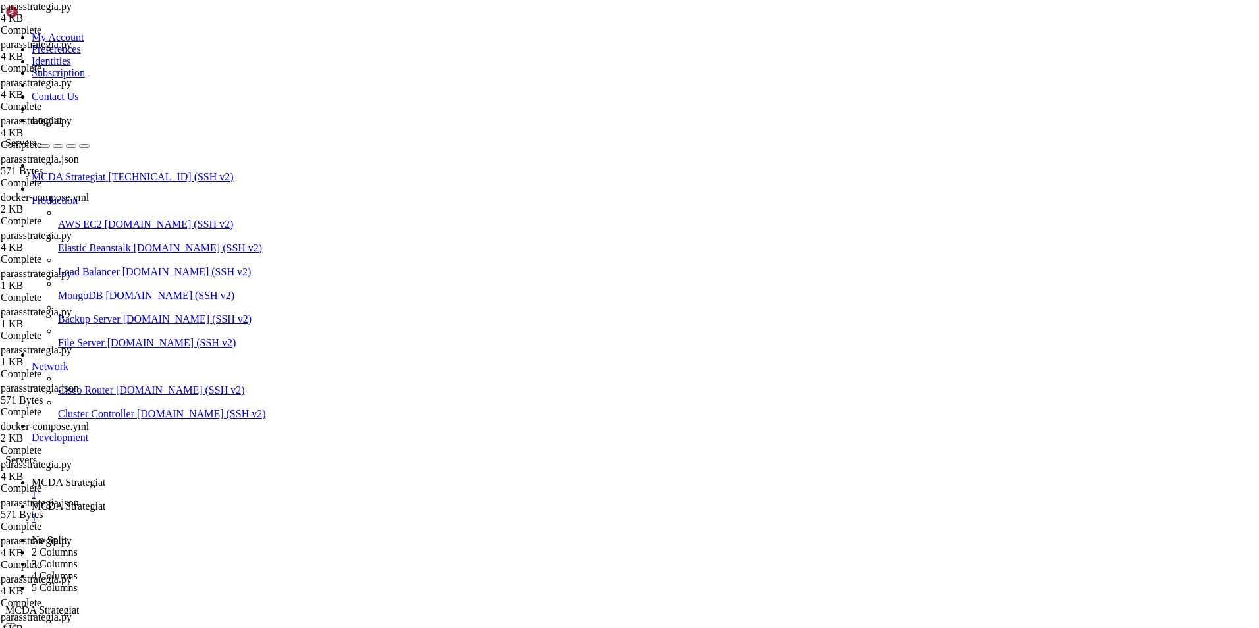
drag, startPoint x: 377, startPoint y: 115, endPoint x: 193, endPoint y: 61, distance: 191.6
type textarea "# --- Do not remove these libs --- from freqtrade.strategy.interface import ISt…"
paste textarea
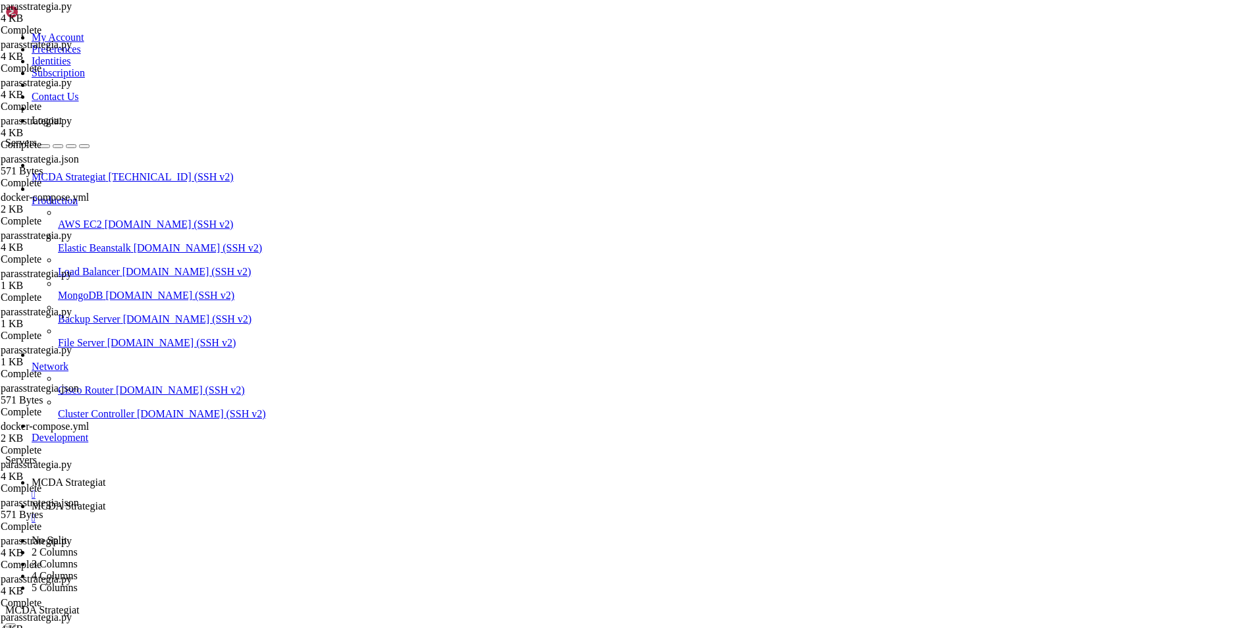
click at [105, 477] on span "MCDA Strategiat" at bounding box center [69, 482] width 74 height 11
click at [105, 500] on span "MCDA Strategiat" at bounding box center [69, 505] width 74 height 11
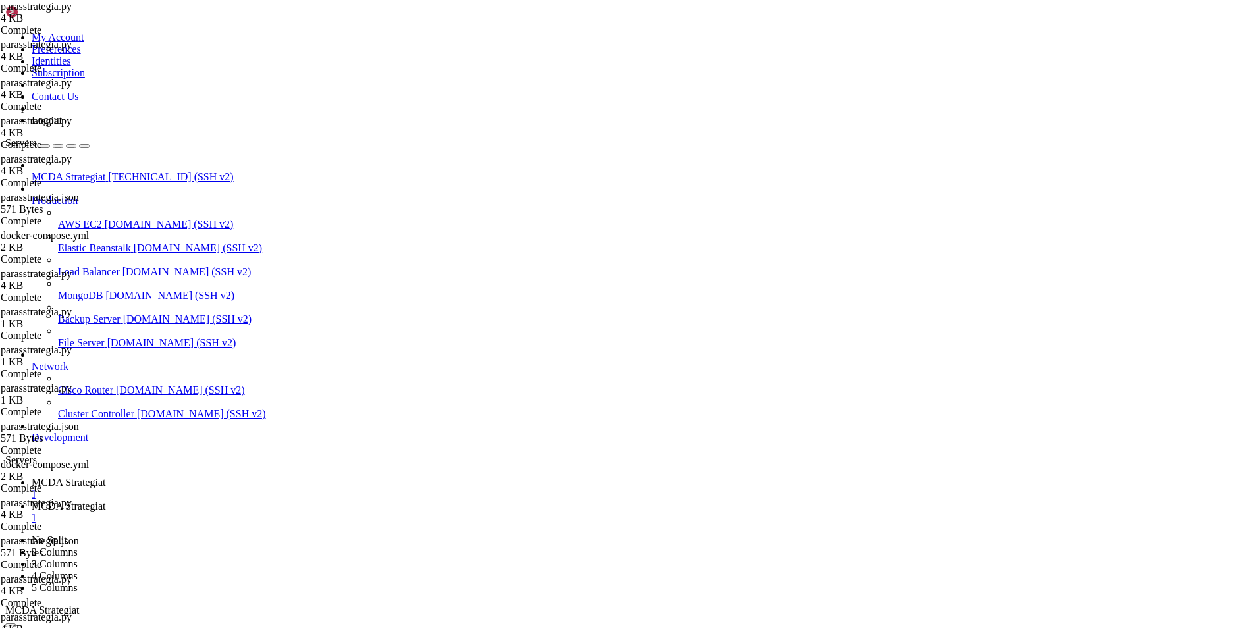
type textarea "return None"
paste textarea
drag, startPoint x: 0, startPoint y: 0, endPoint x: 1224, endPoint y: 47, distance: 1224.8
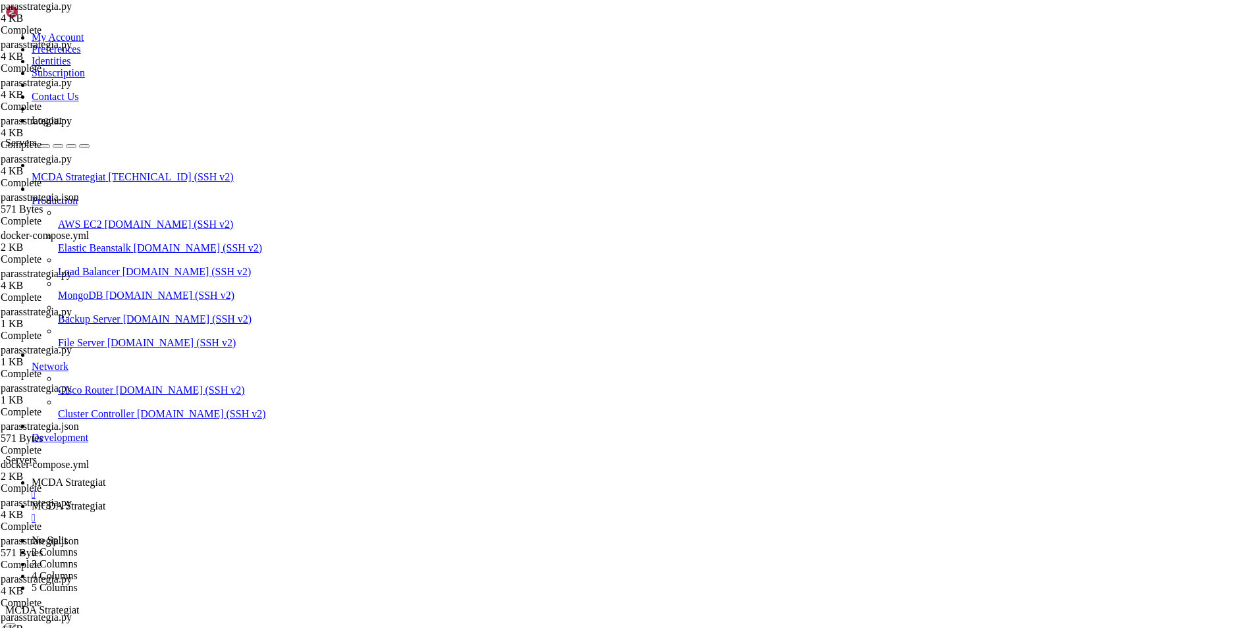
type textarea "return None"
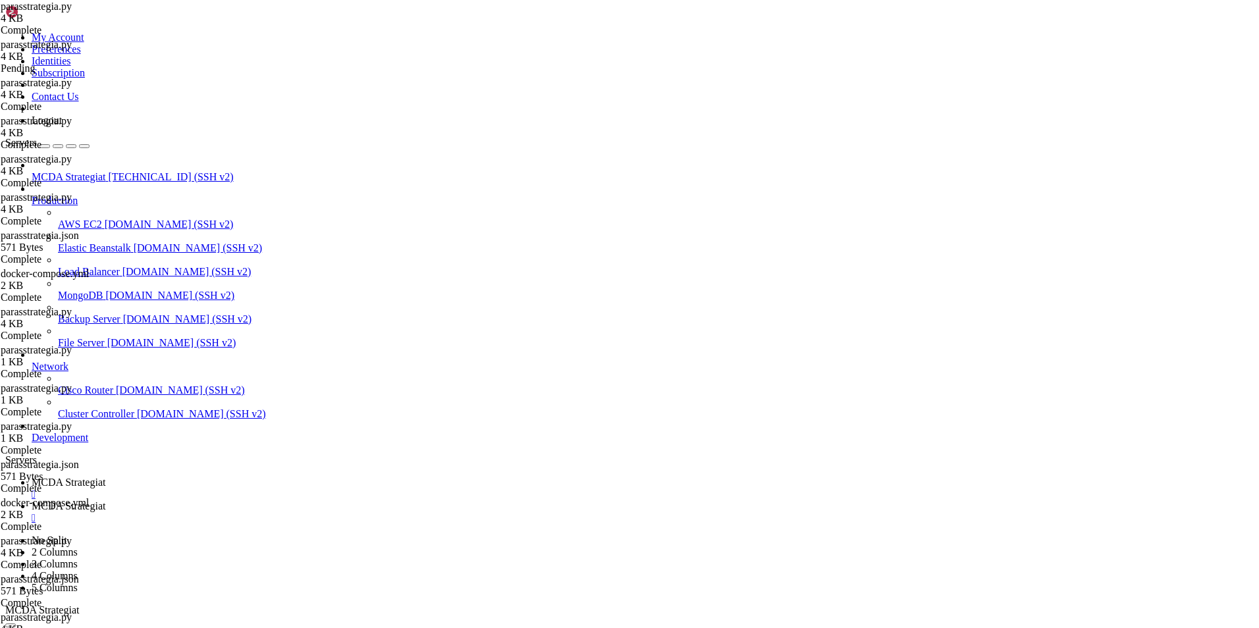
click at [249, 477] on link "MCDA Strategiat " at bounding box center [643, 489] width 1222 height 24
click at [105, 500] on span "MCDA Strategiat" at bounding box center [69, 505] width 74 height 11
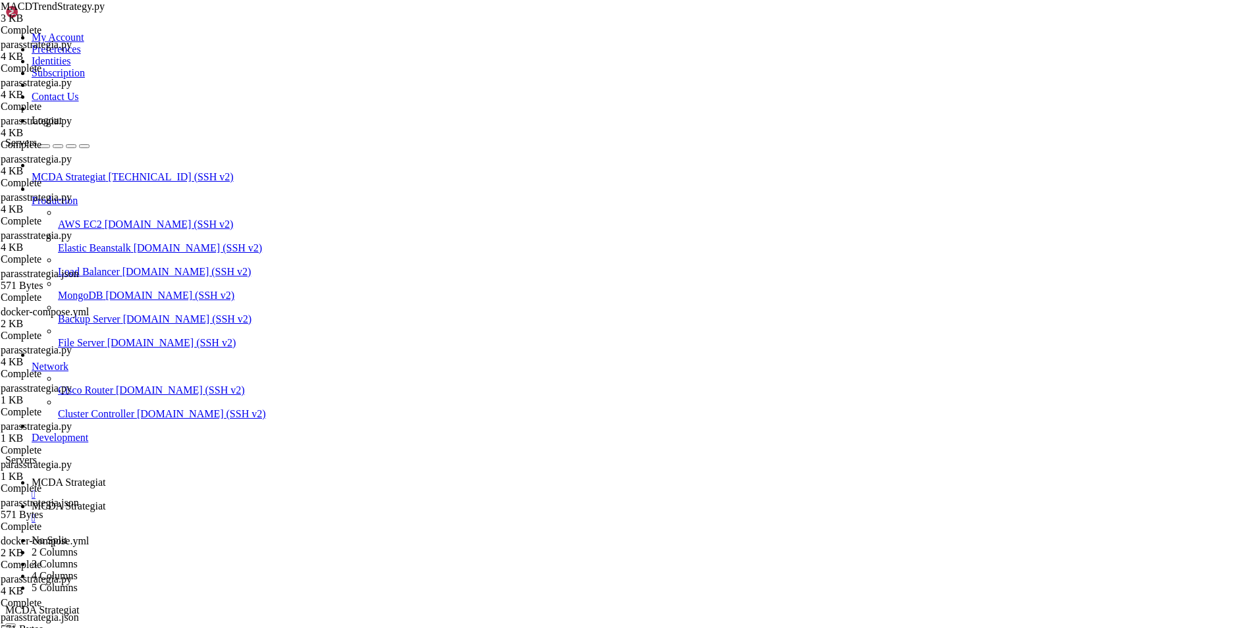
scroll to position [0, 0]
type input "/root/ft_userdata/user_data"
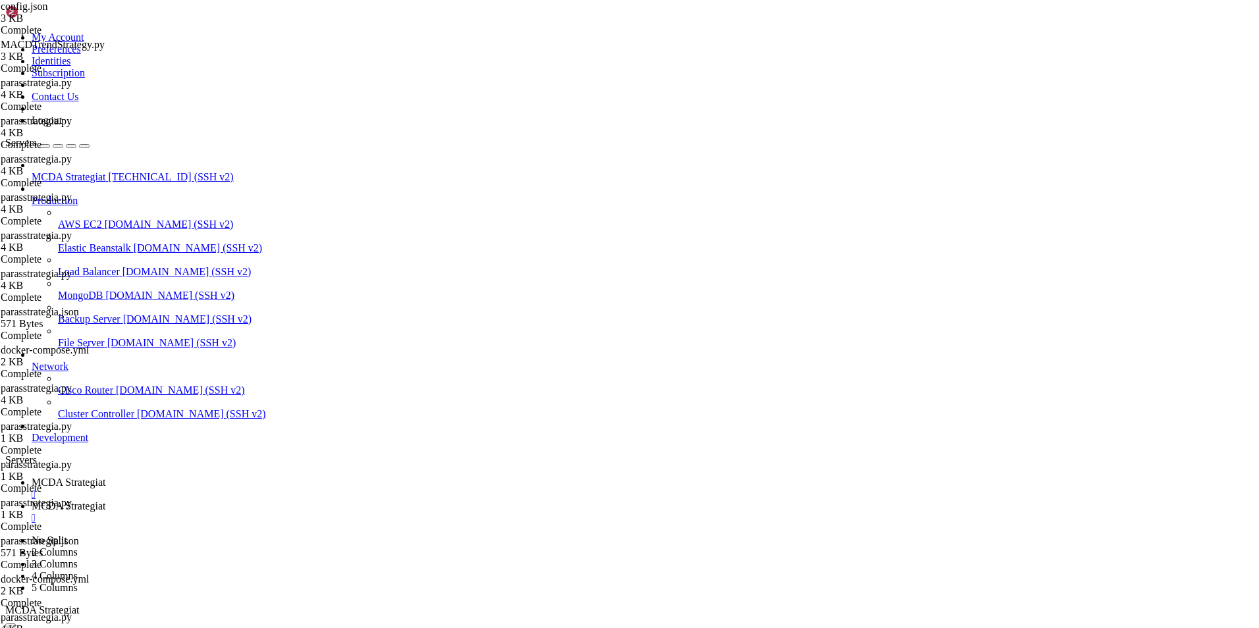
type textarea ""entry": 10,"
click at [105, 477] on span "MCDA Strategiat" at bounding box center [69, 482] width 74 height 11
click at [105, 500] on span "MCDA Strategiat" at bounding box center [69, 505] width 74 height 11
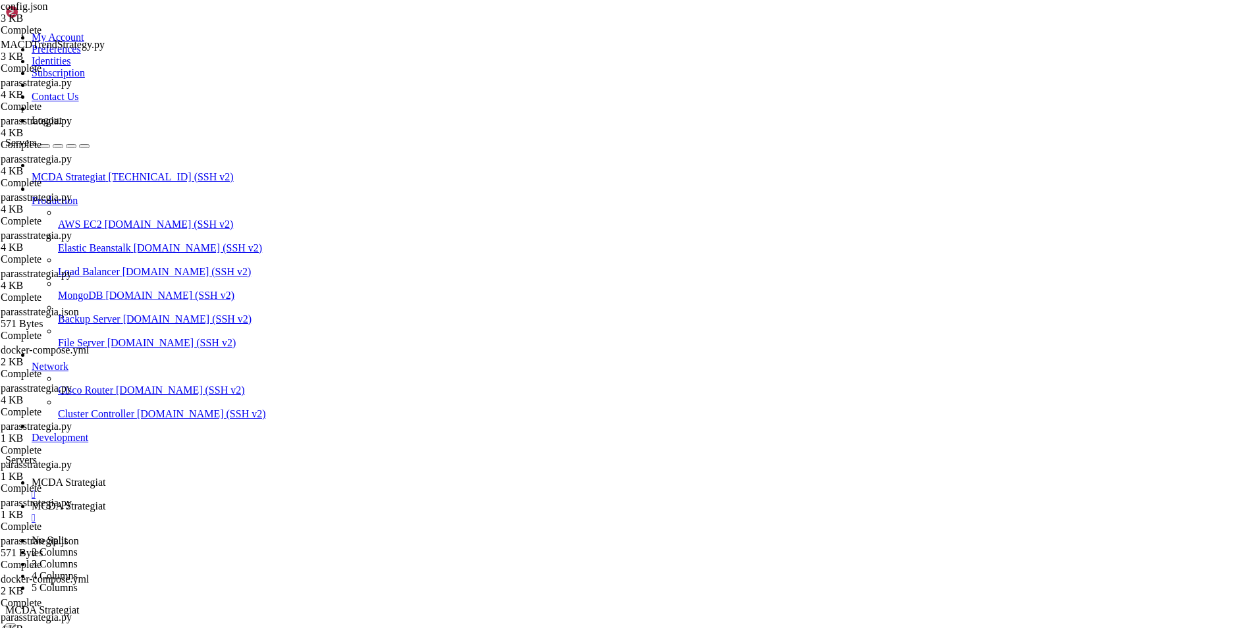
click at [105, 477] on span "MCDA Strategiat" at bounding box center [69, 482] width 74 height 11
click at [105, 500] on span "MCDA Strategiat" at bounding box center [69, 505] width 74 height 11
click at [105, 477] on span "MCDA Strategiat" at bounding box center [69, 482] width 74 height 11
